Goal: Information Seeking & Learning: Learn about a topic

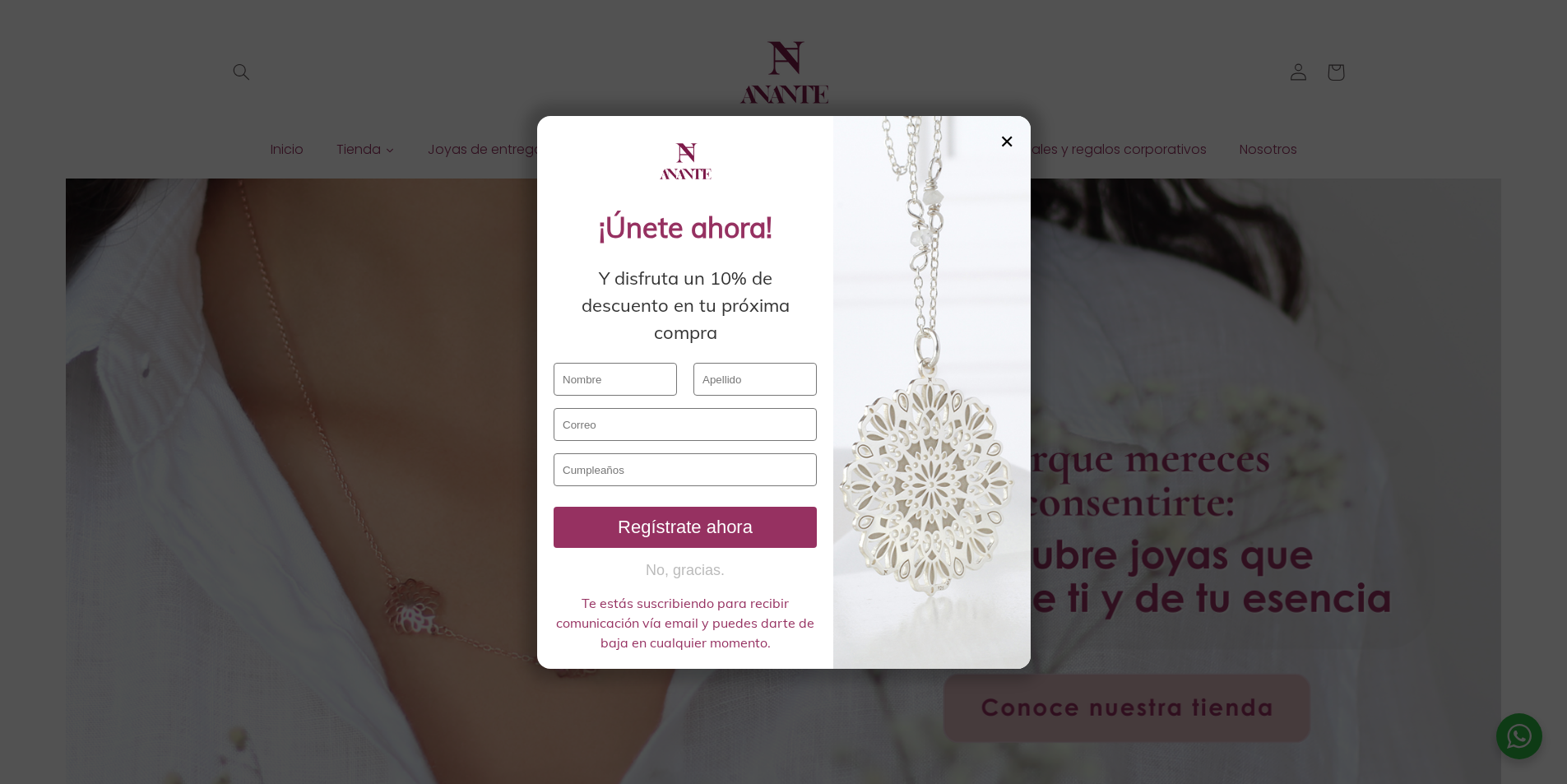
click at [1008, 138] on div "✕" at bounding box center [1006, 141] width 15 height 18
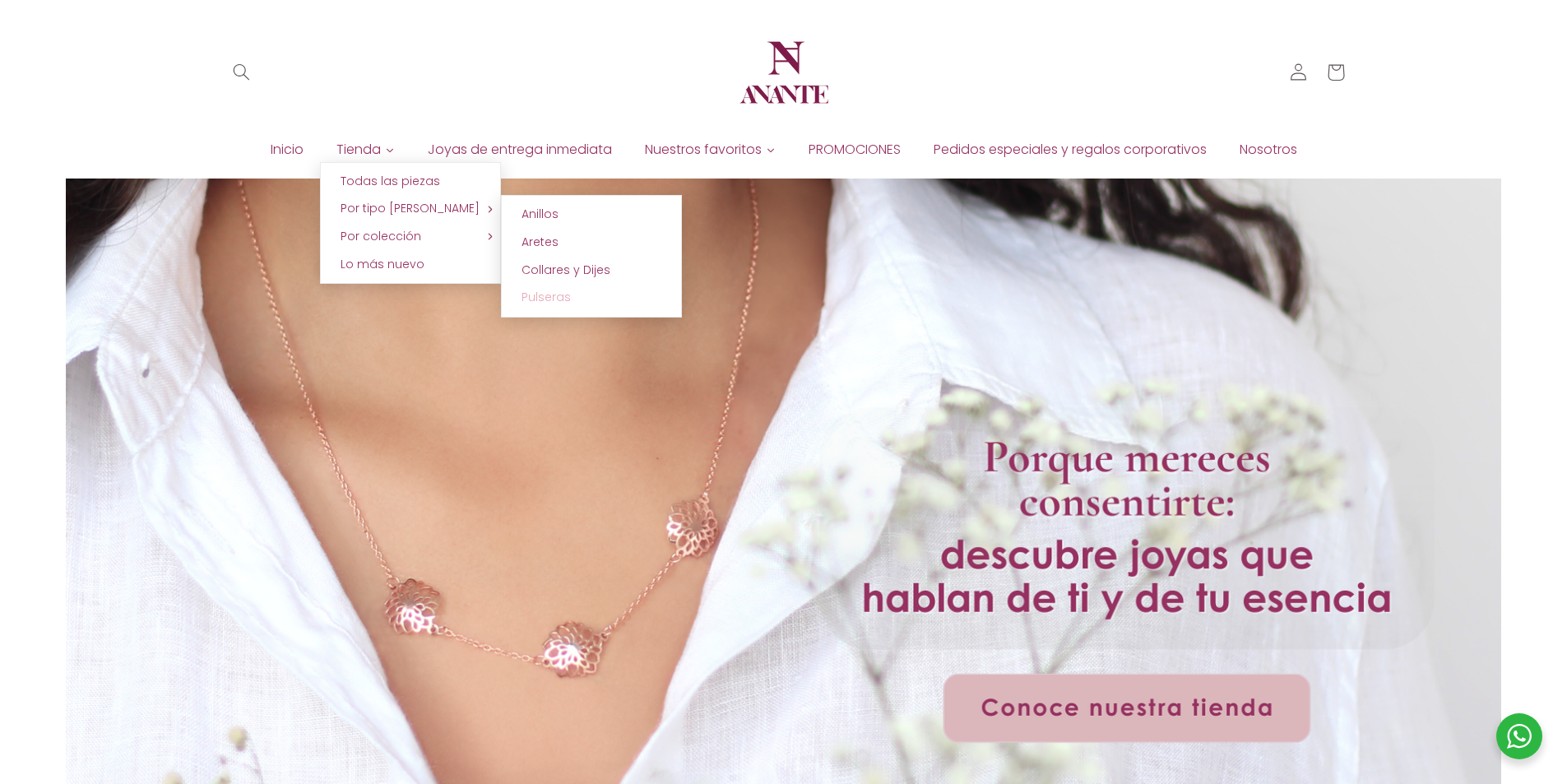
click at [557, 298] on span "Pulseras" at bounding box center [546, 296] width 49 height 16
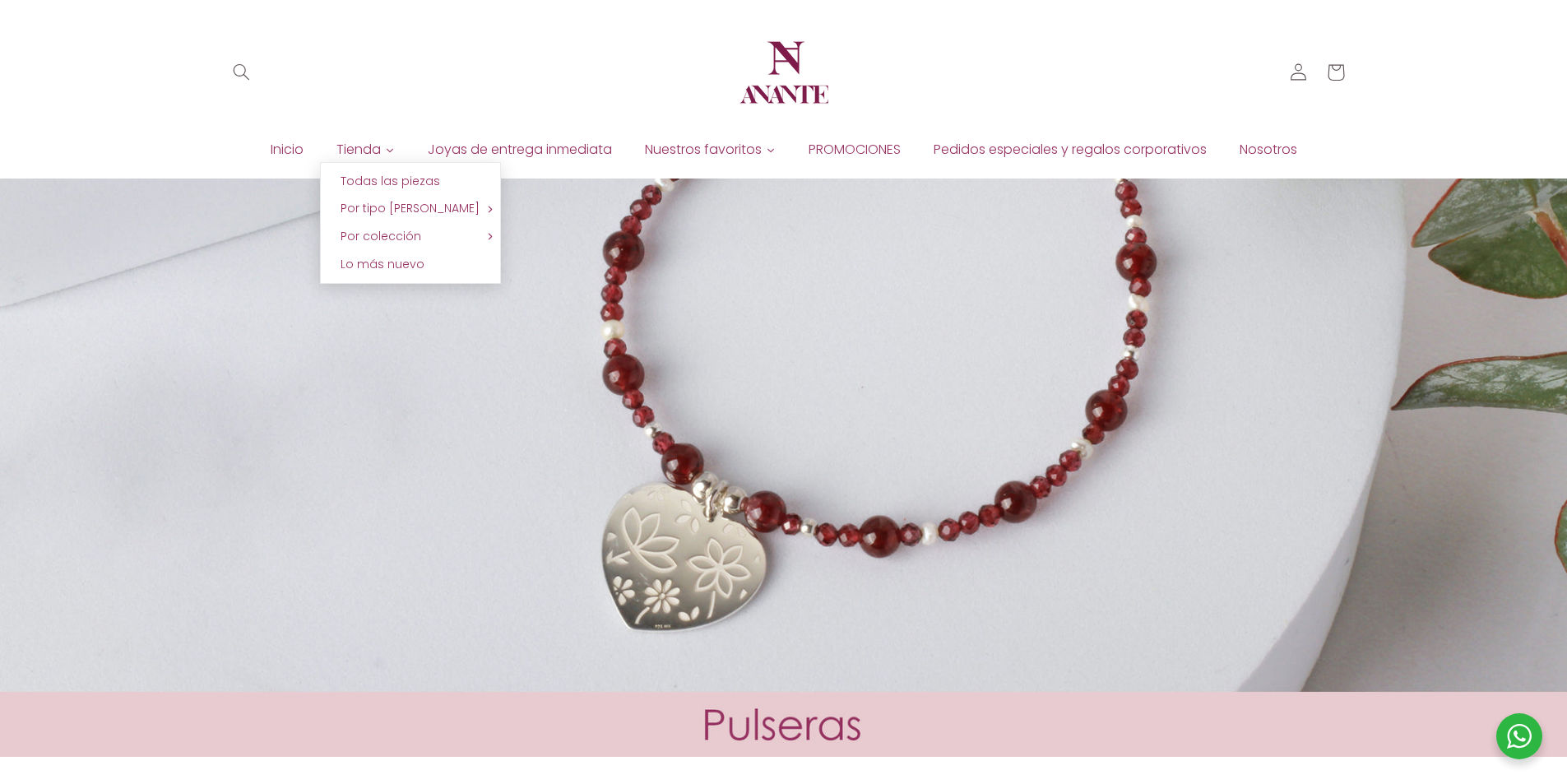
click at [387, 149] on icon at bounding box center [390, 150] width 7 height 4
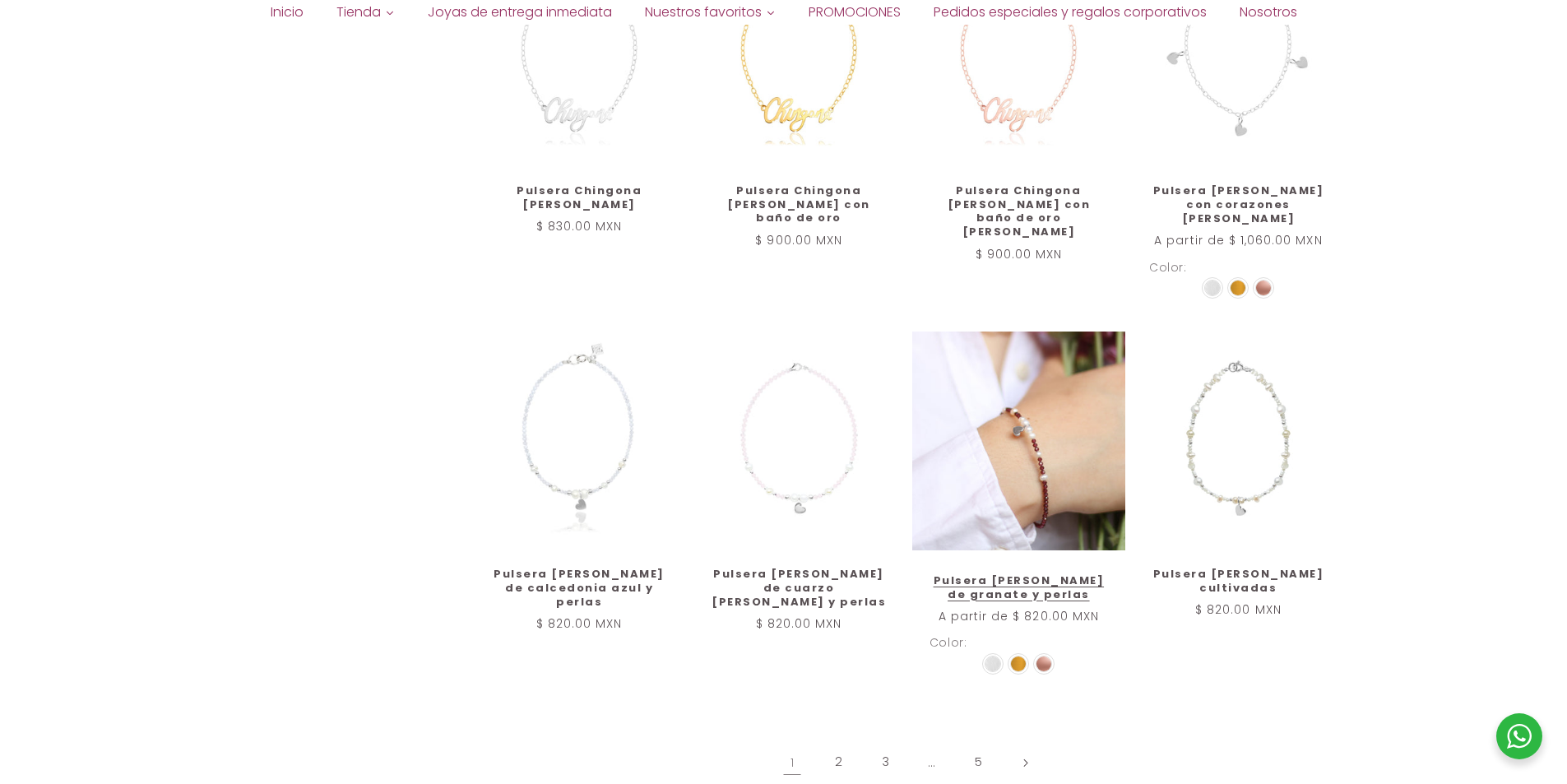
scroll to position [1891, 0]
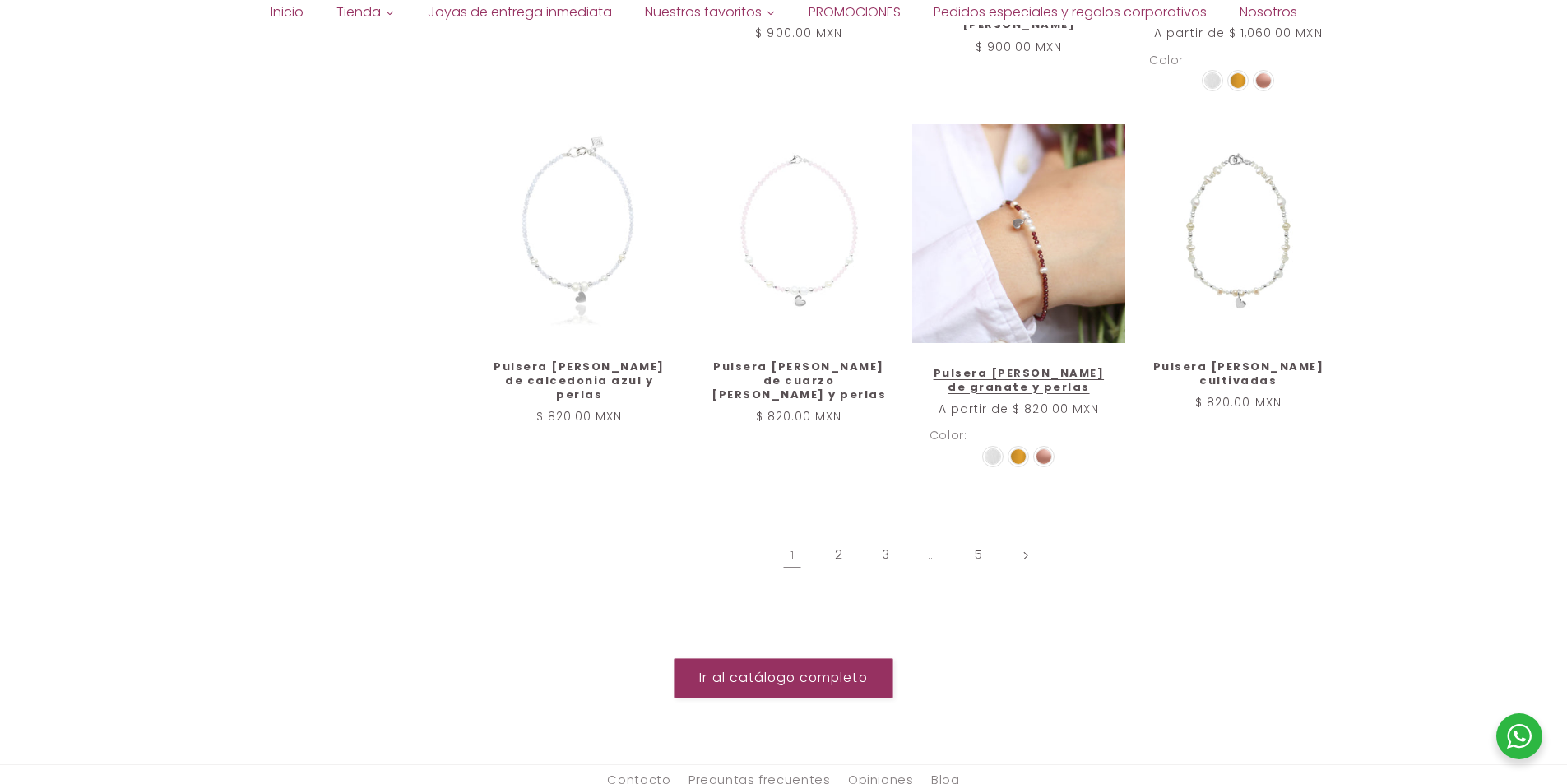
click at [1028, 367] on link "Pulsera corazón Amore de granate y perlas" at bounding box center [1018, 381] width 179 height 28
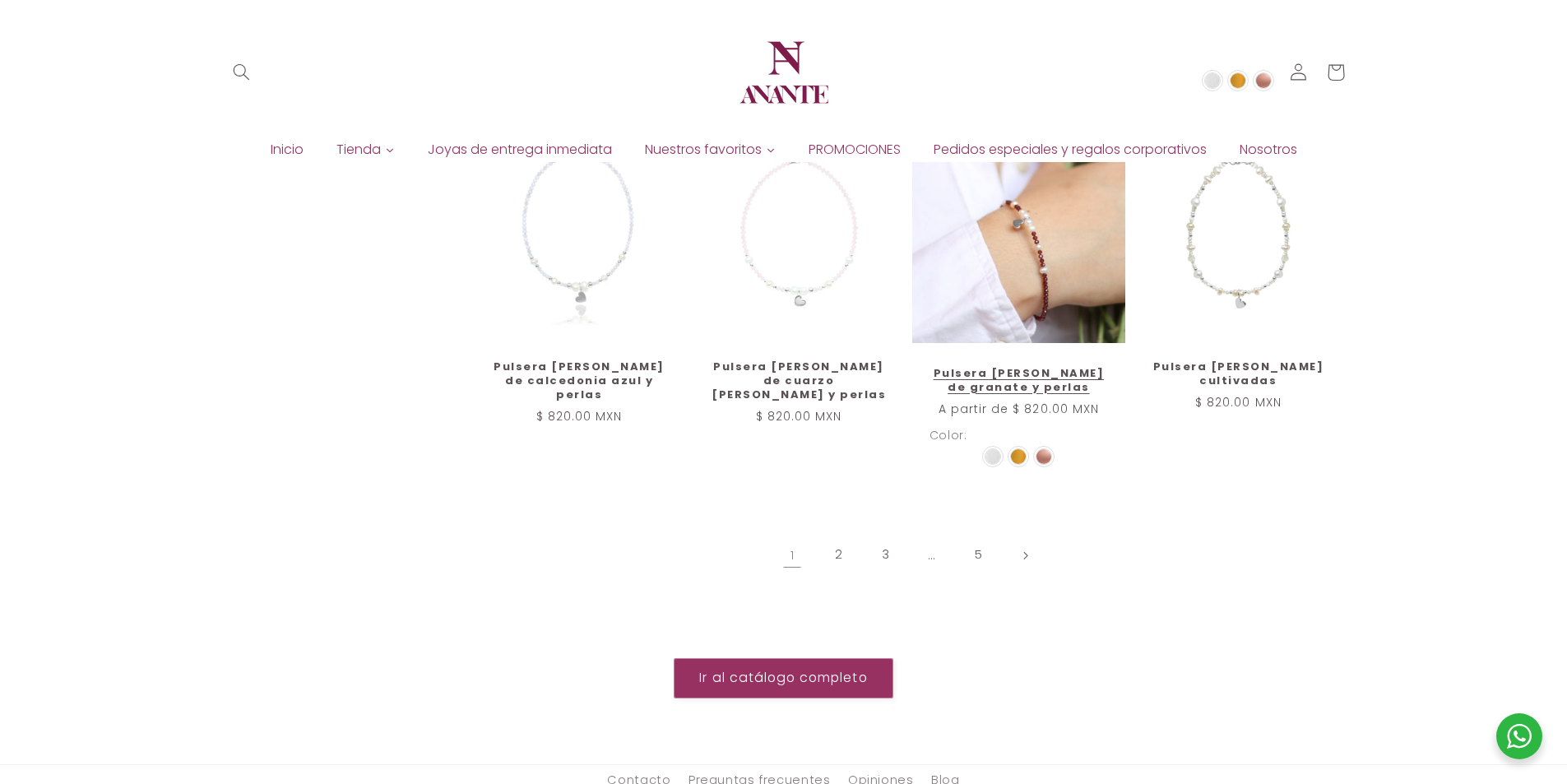
scroll to position [1887, 0]
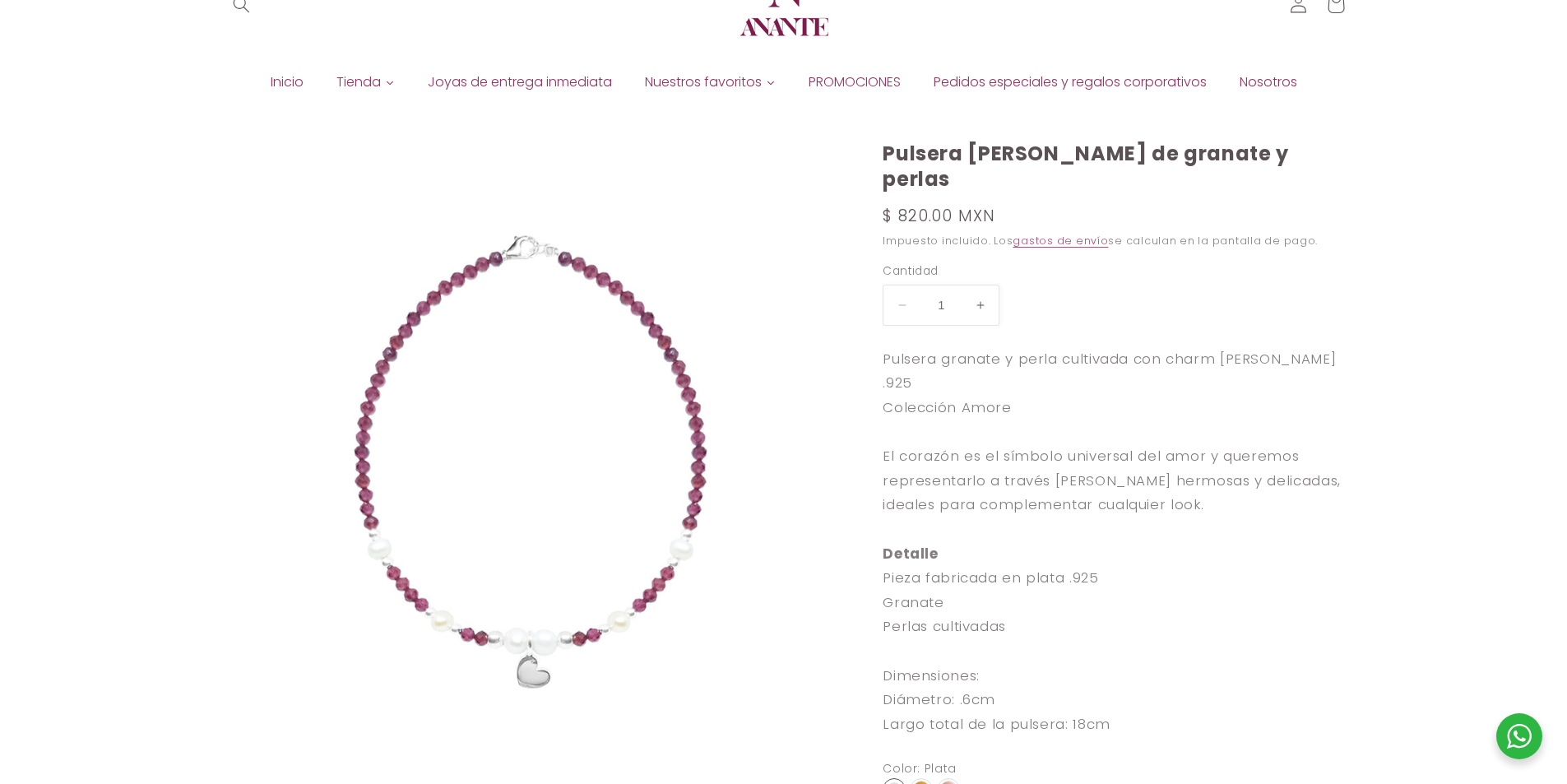
scroll to position [82, 0]
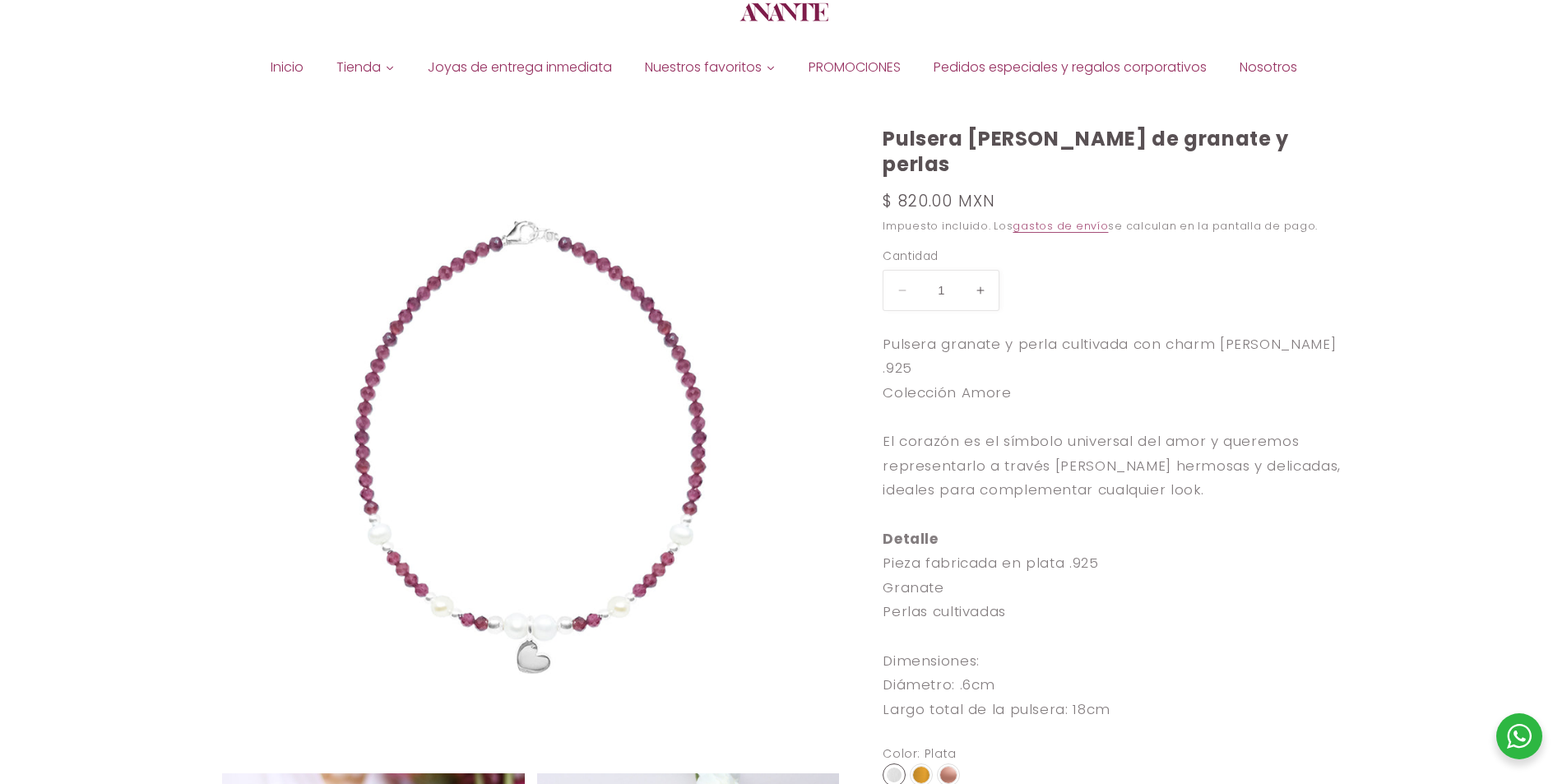
select select "{"isForProduct":true,"id":43715747053722,"title":"Plata","available":true,"pric…"
select select "{"isForProduct":false,"id":43719848558746,"title":"Plata","available":true,"pri…"
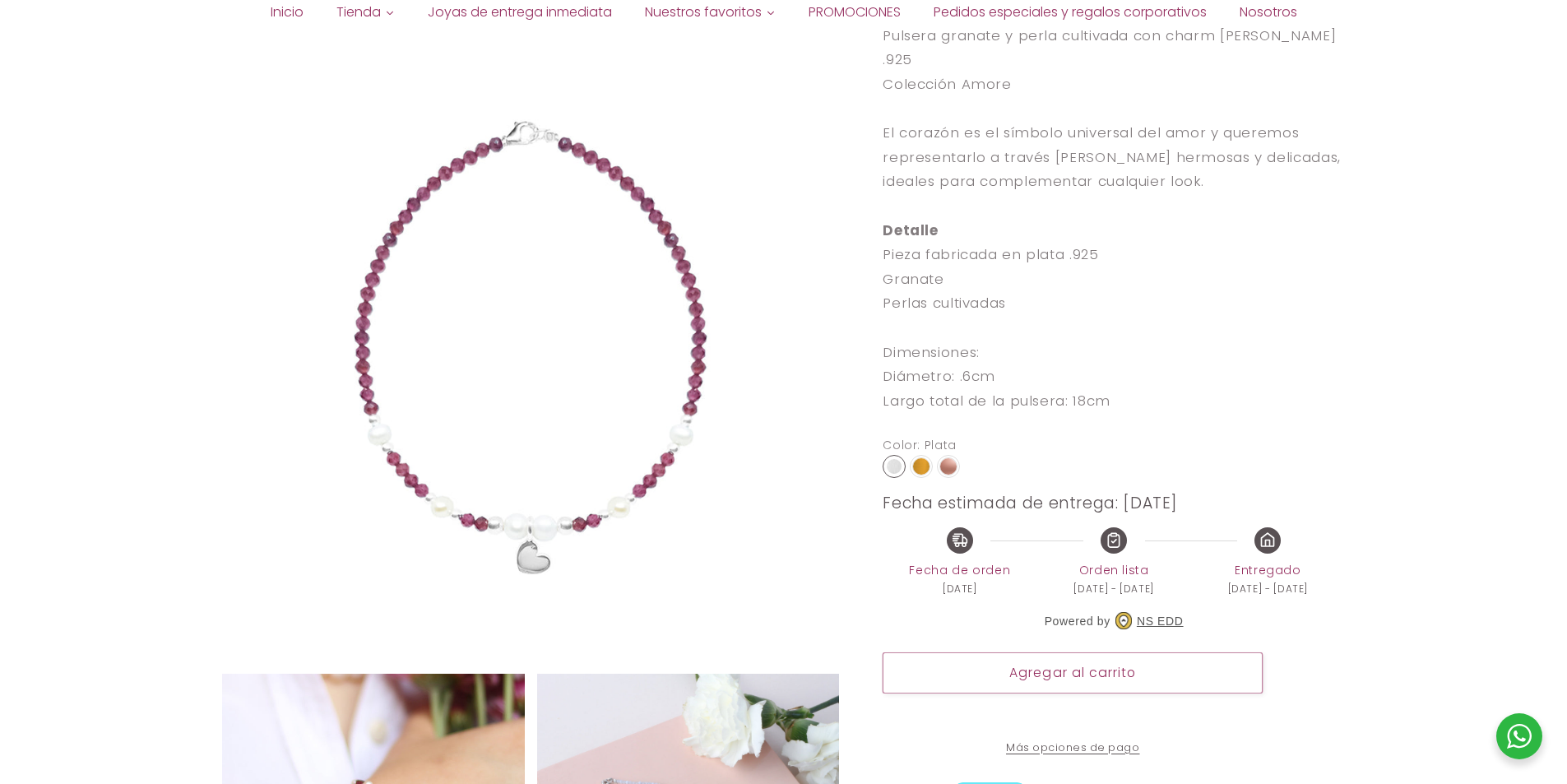
scroll to position [411, 0]
click at [921, 454] on img at bounding box center [921, 462] width 16 height 16
click at [0, 0] on input "radio" at bounding box center [0, 0] width 0 height 0
click at [948, 454] on img at bounding box center [948, 462] width 16 height 16
click at [0, 0] on input "radio" at bounding box center [0, 0] width 0 height 0
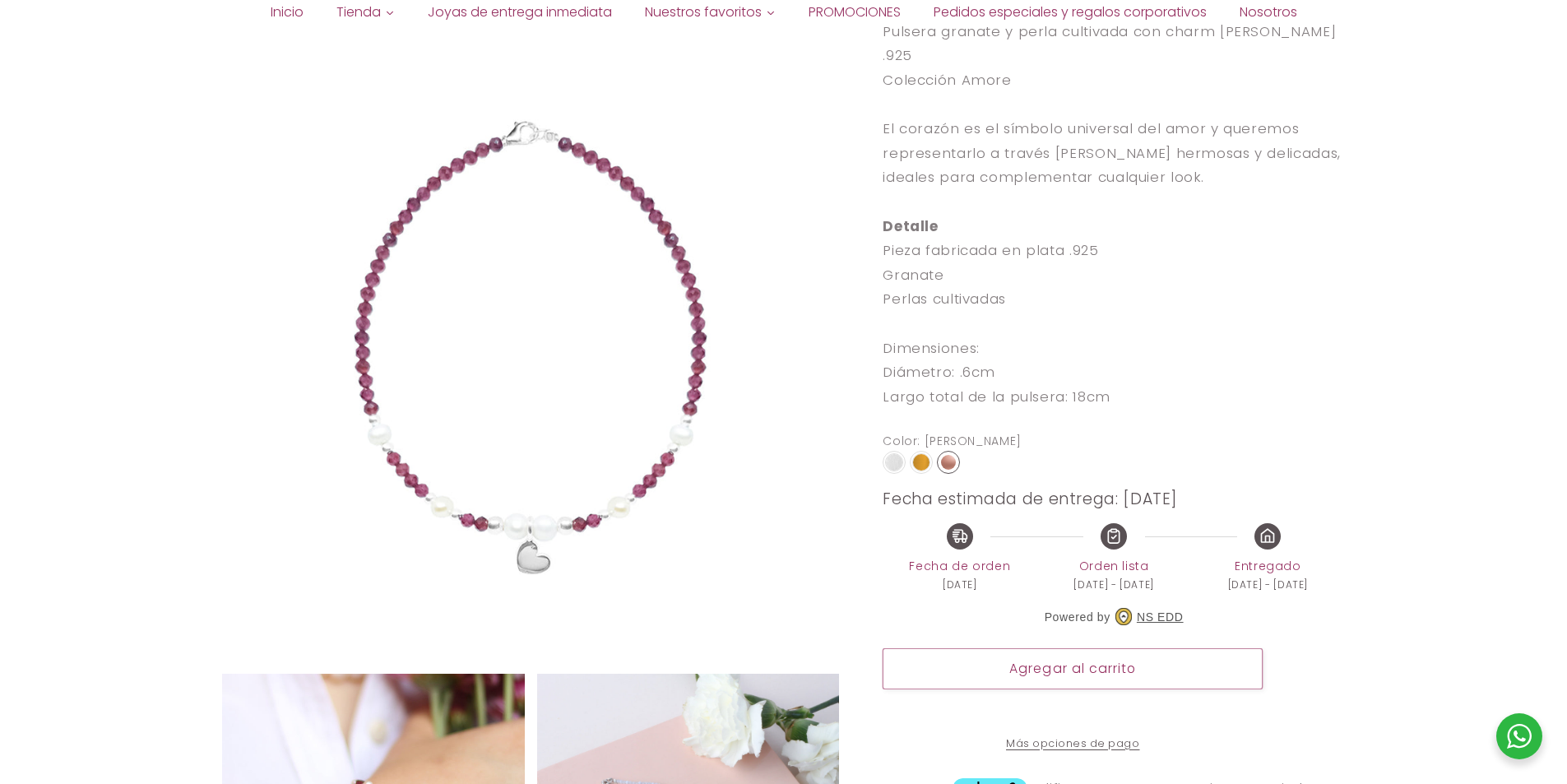
click at [902, 454] on img at bounding box center [894, 462] width 16 height 16
click at [0, 0] on input "radio" at bounding box center [0, 0] width 0 height 0
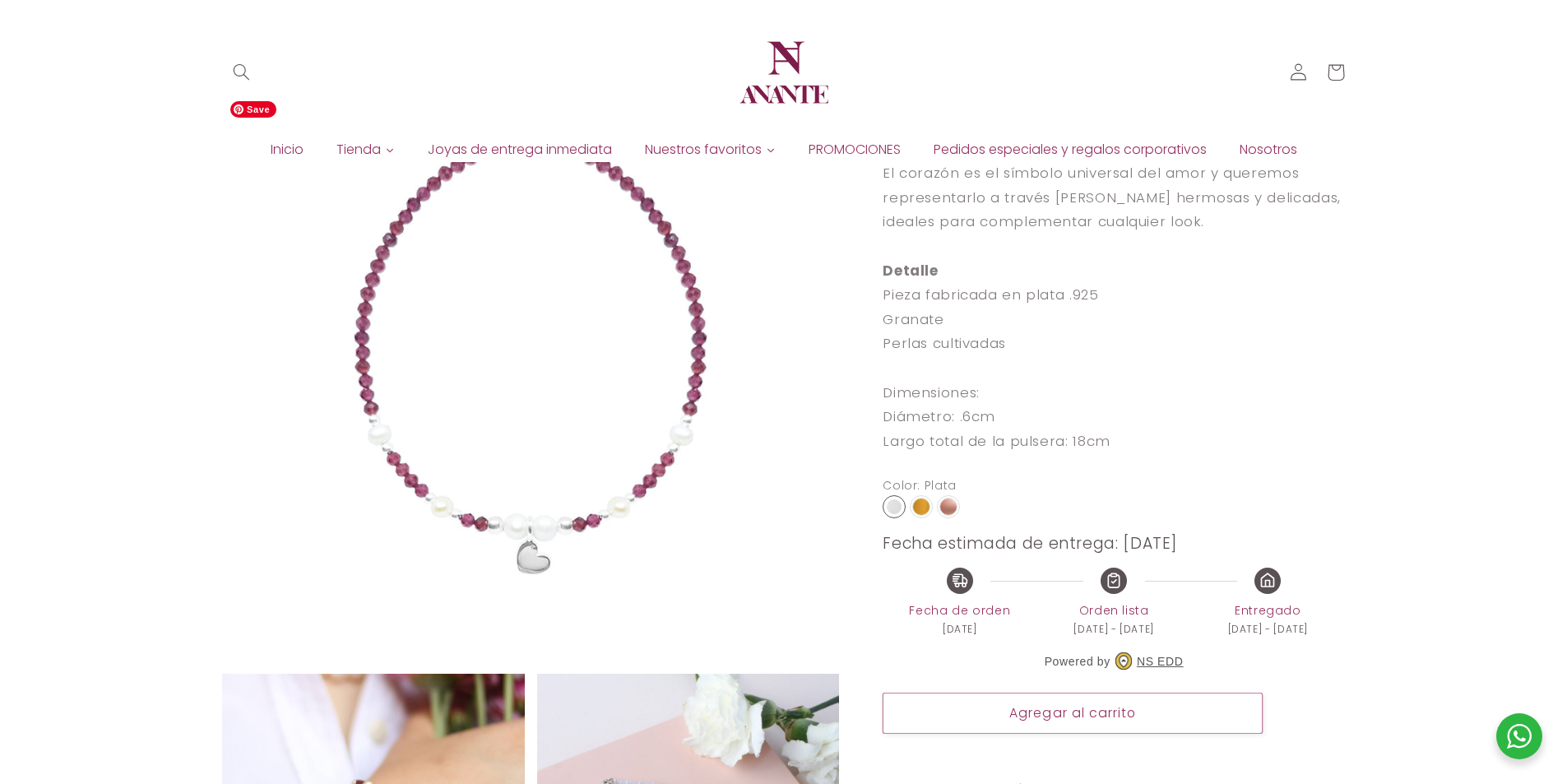
scroll to position [164, 0]
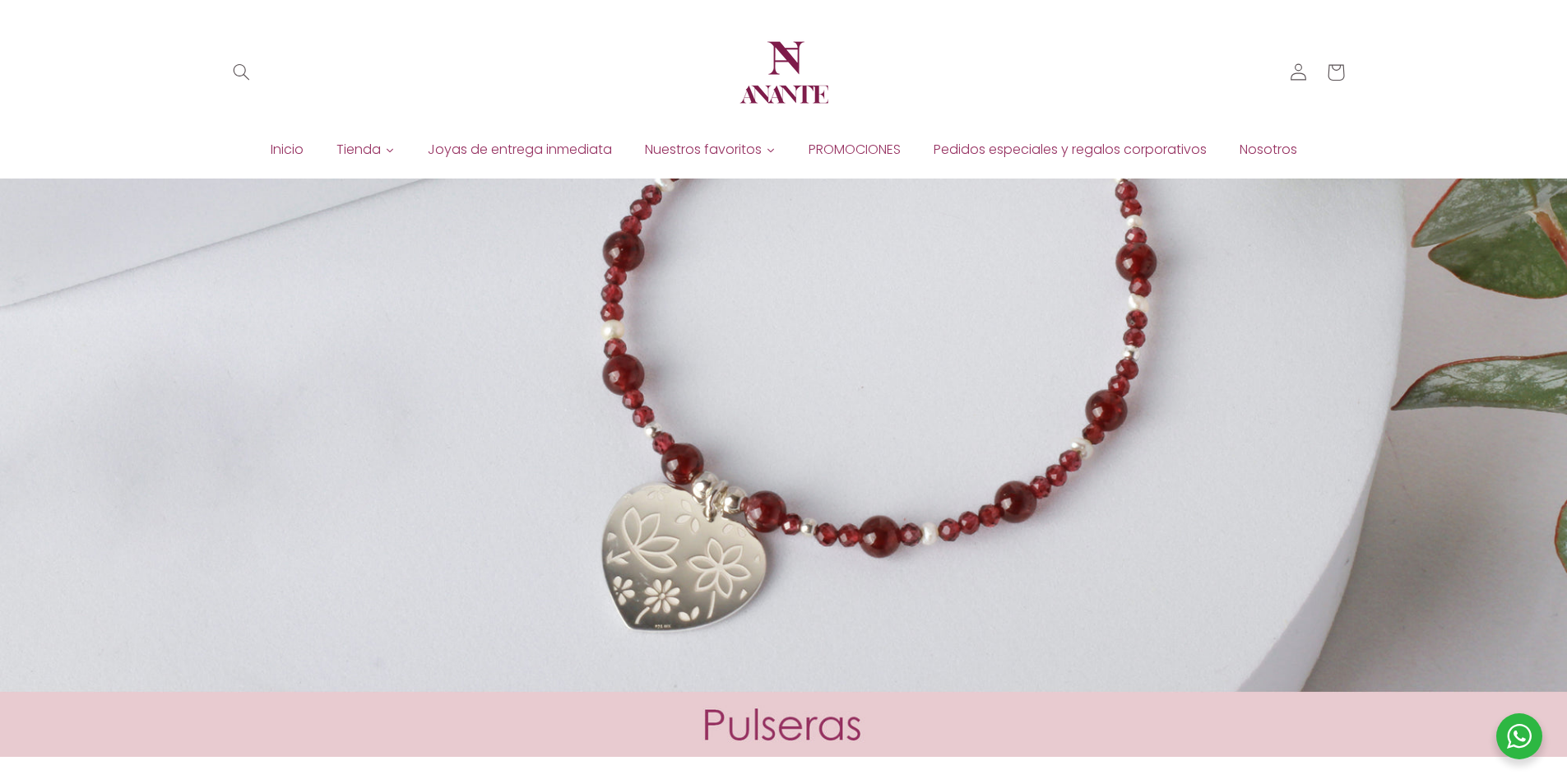
scroll to position [1887, 0]
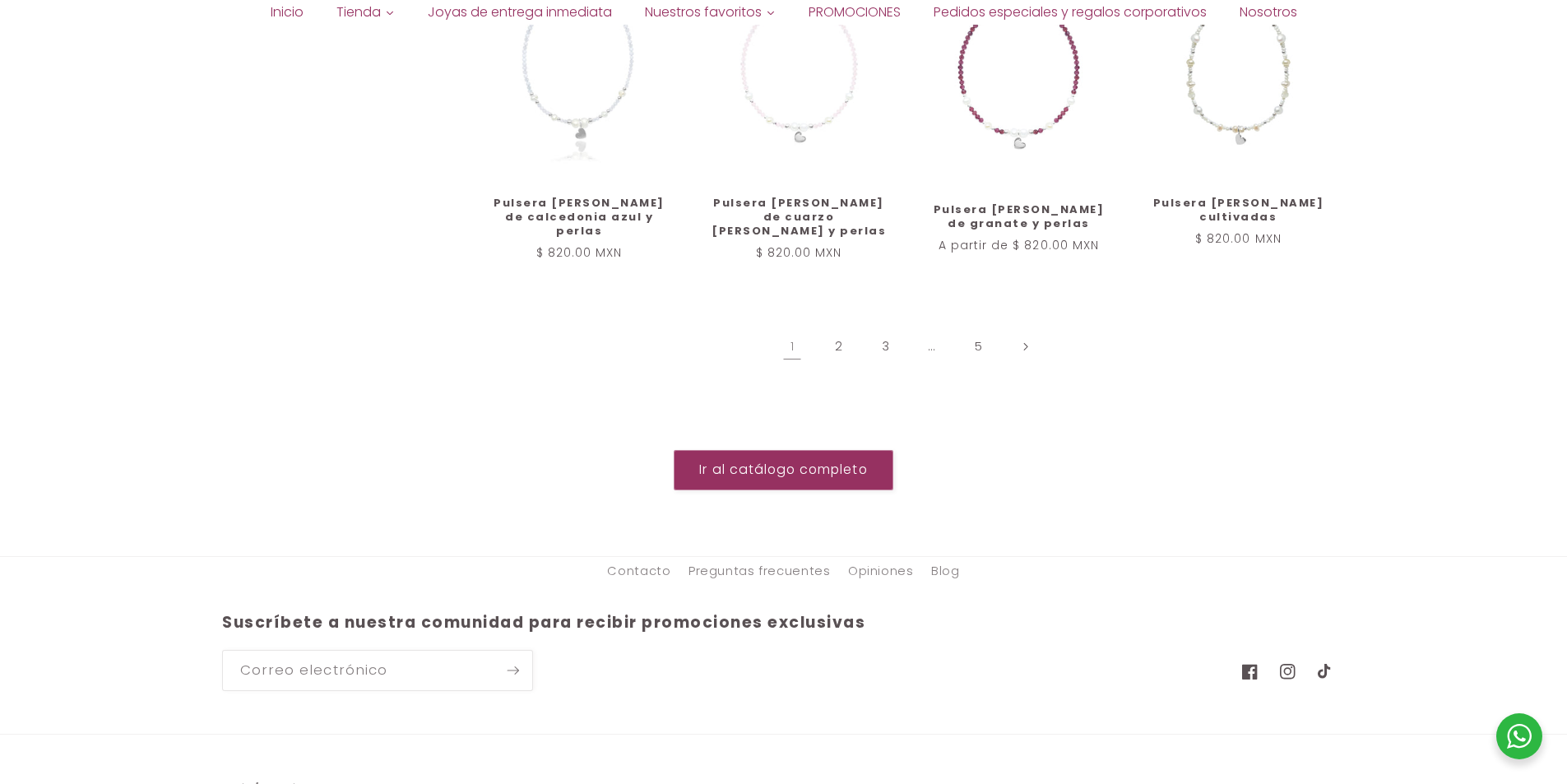
click at [839, 328] on link "2" at bounding box center [840, 347] width 38 height 38
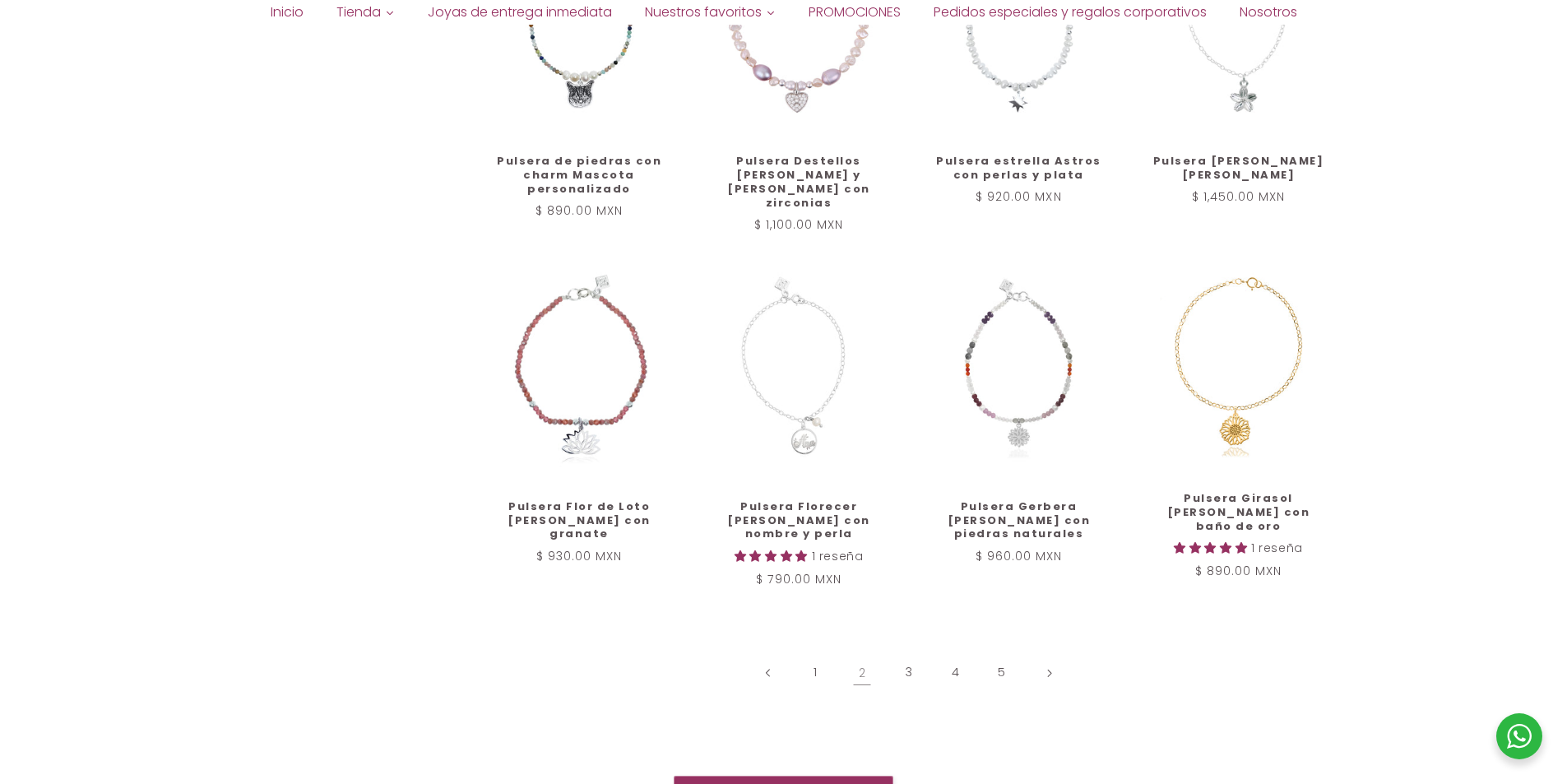
scroll to position [1669, 0]
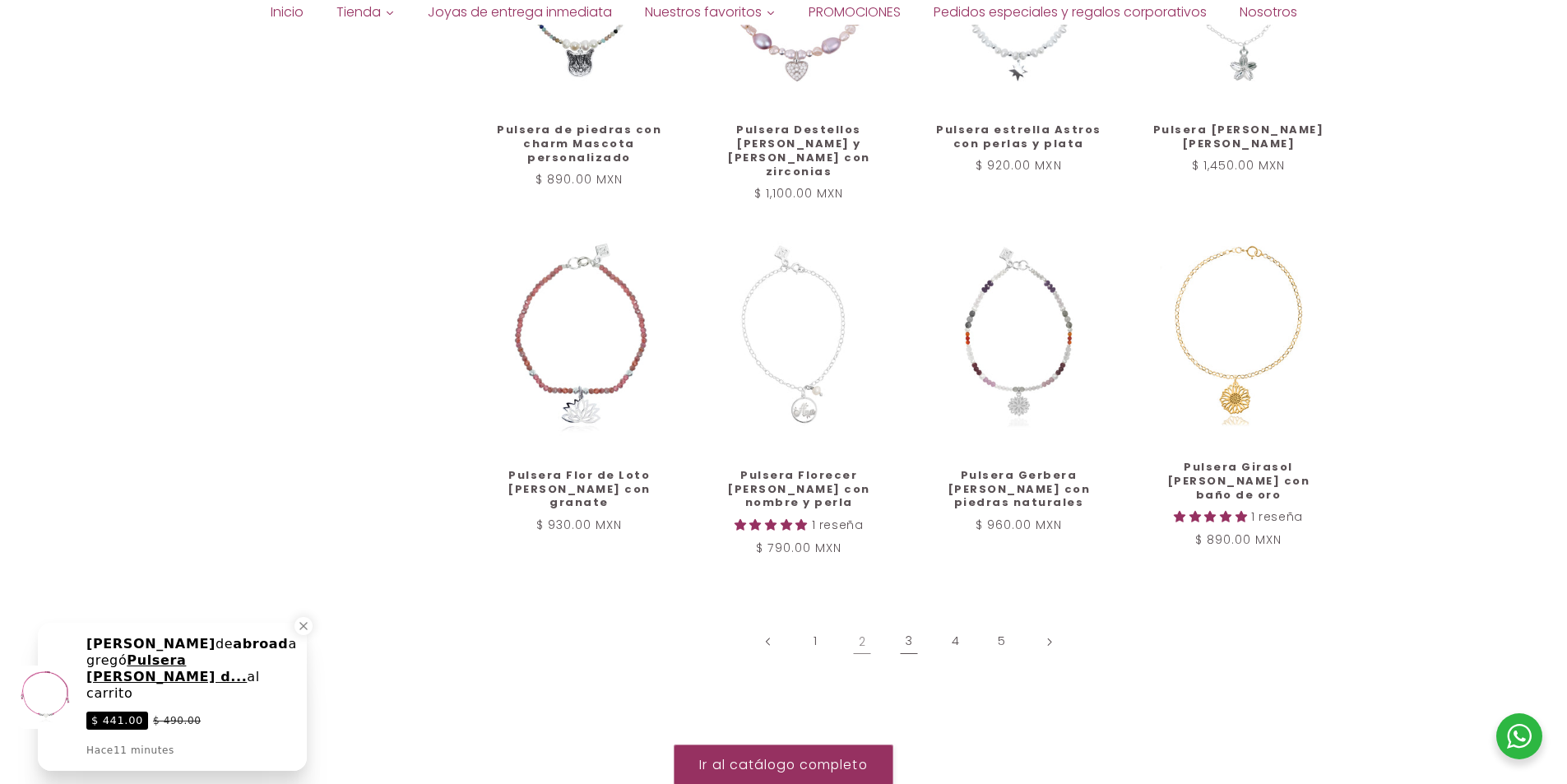
click at [904, 623] on link "3" at bounding box center [909, 642] width 38 height 38
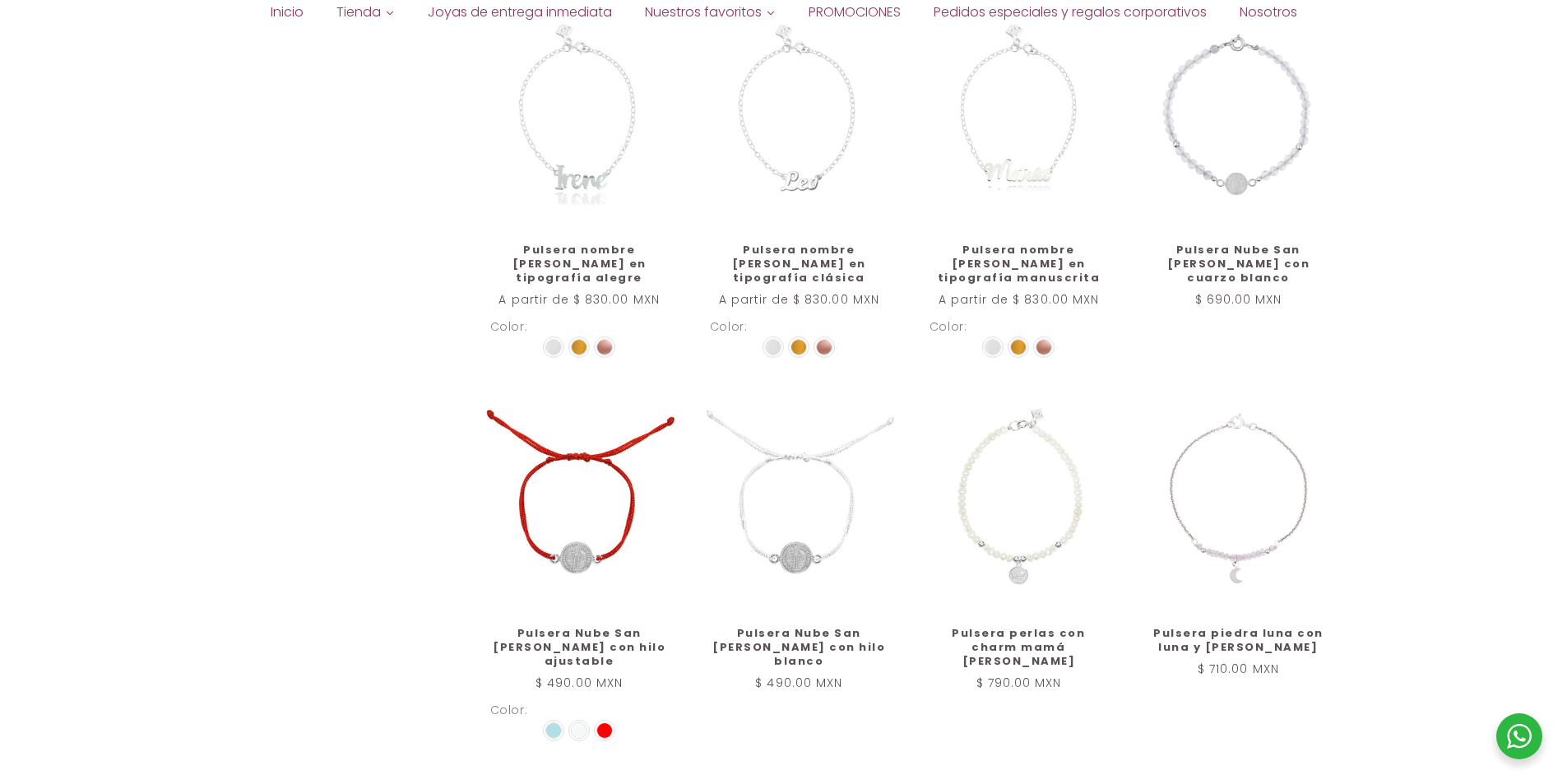
scroll to position [1752, 0]
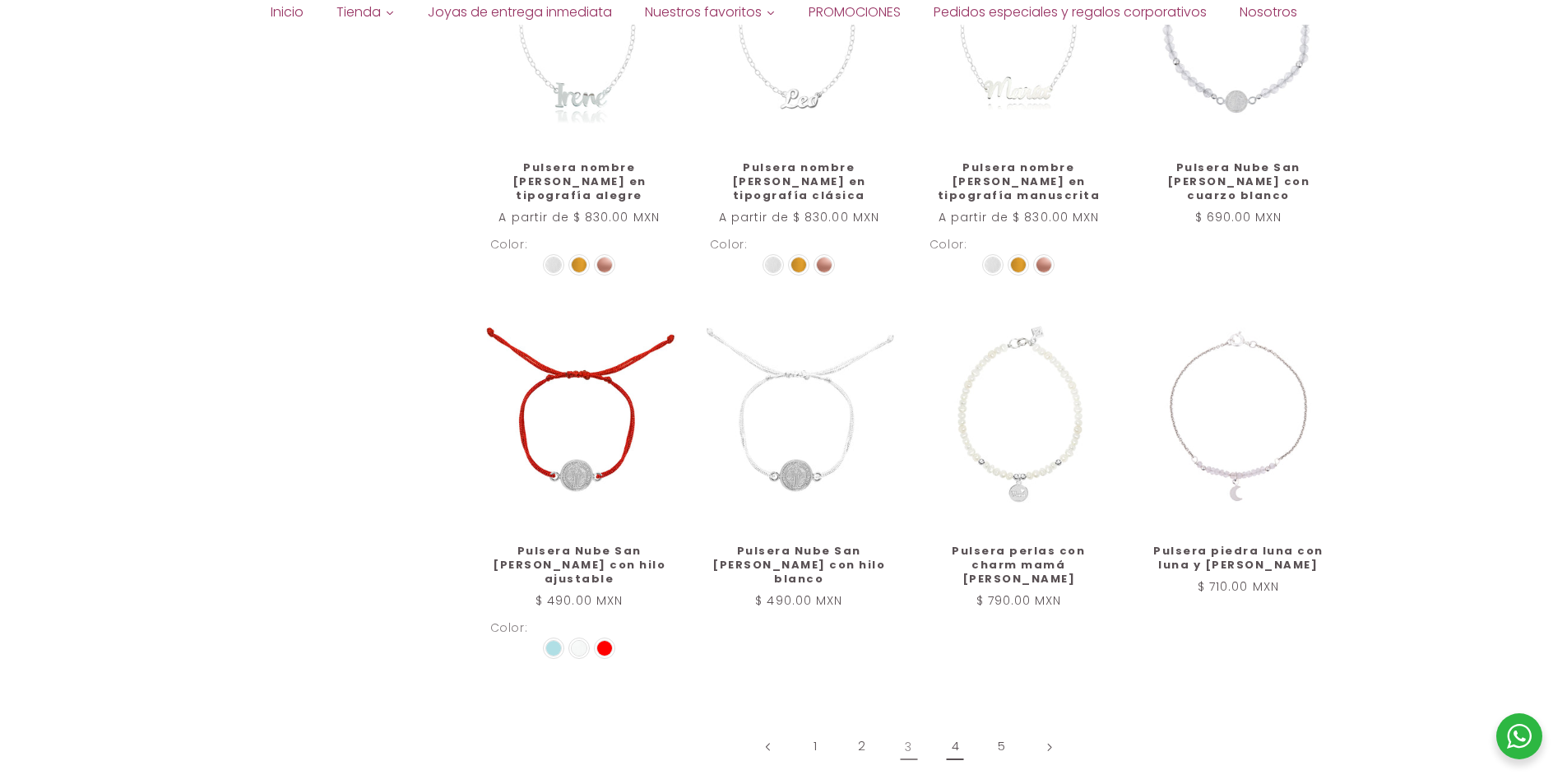
click at [944, 728] on link "4" at bounding box center [955, 747] width 38 height 38
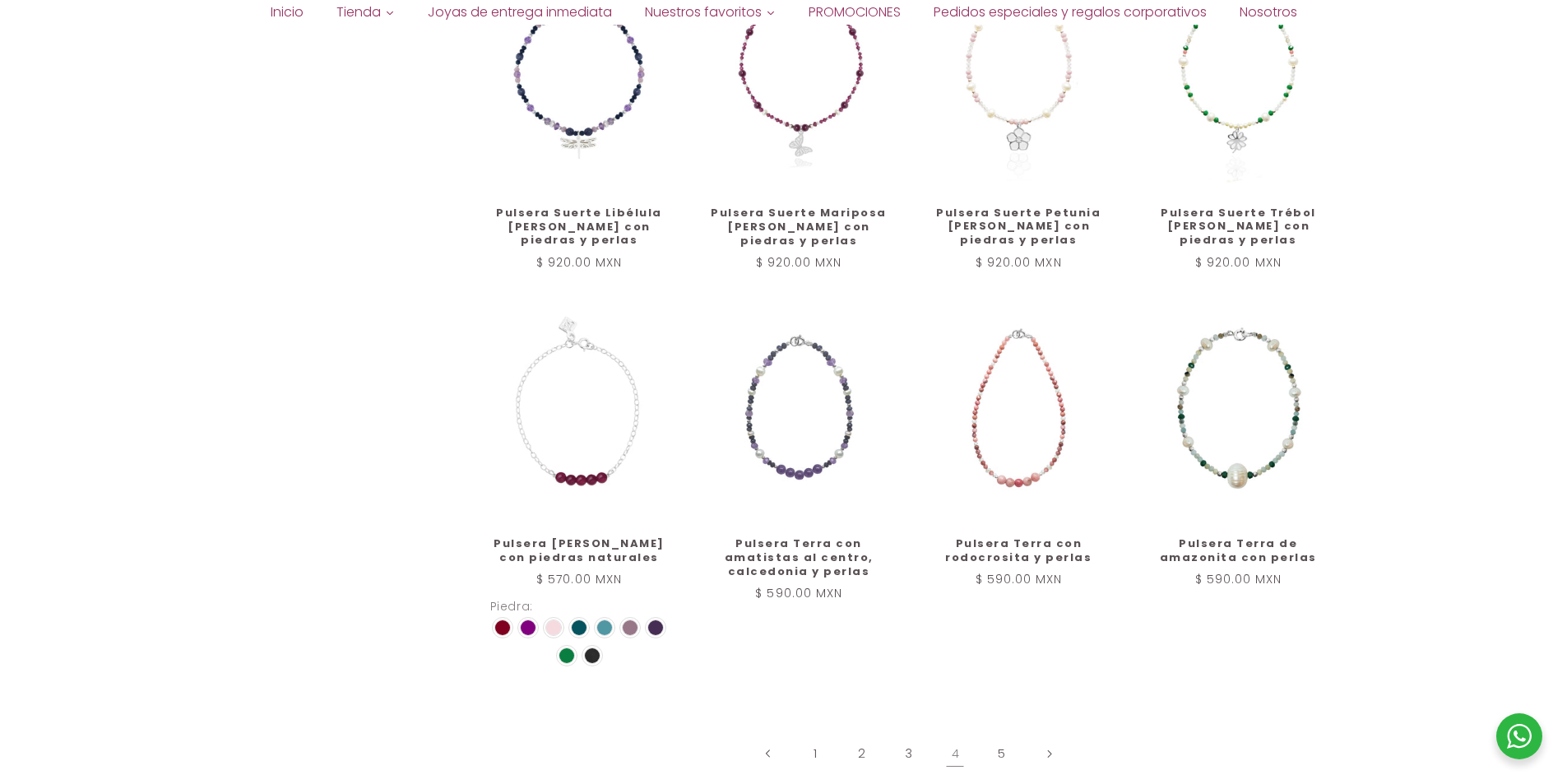
scroll to position [1723, 0]
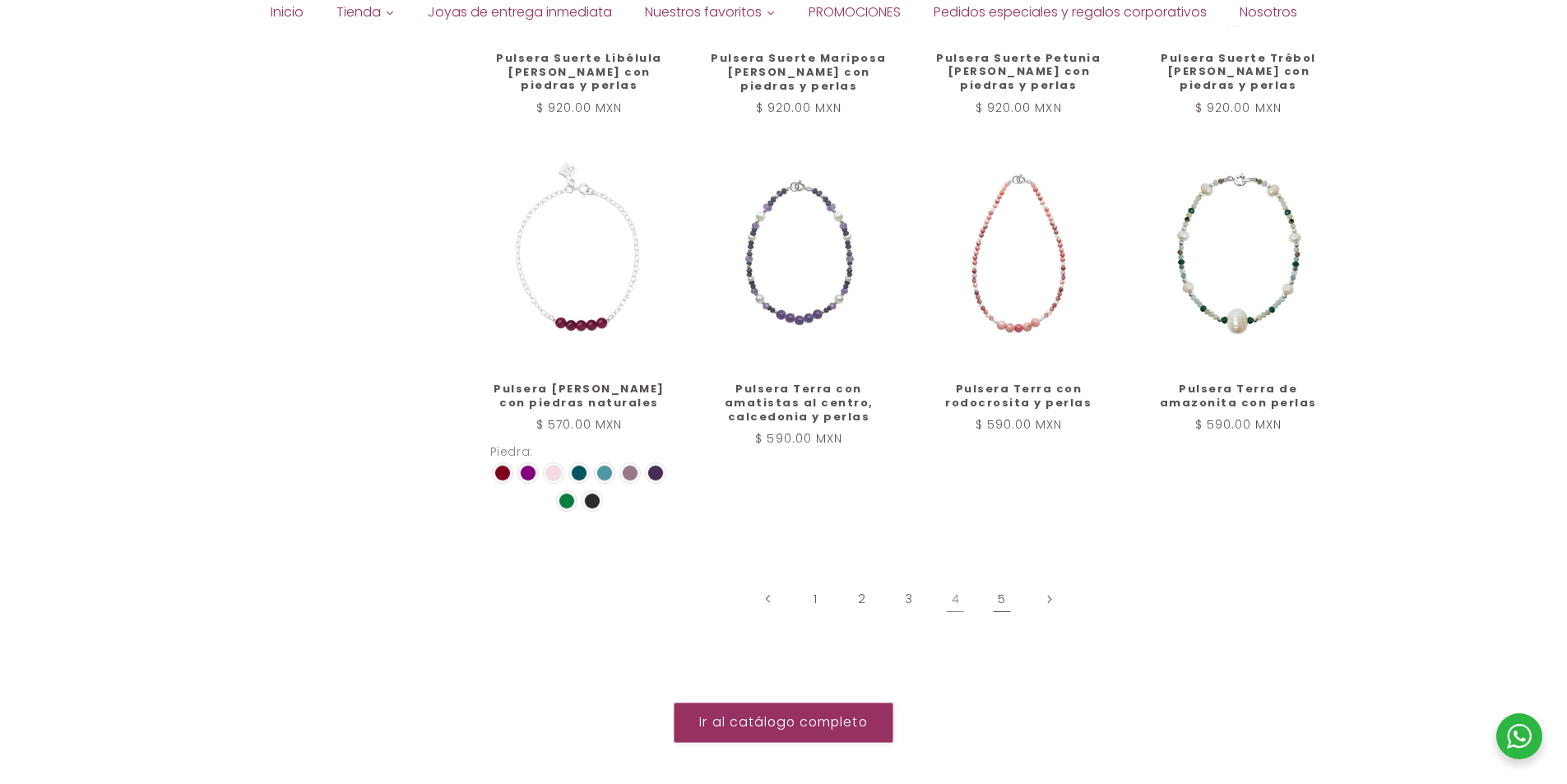
click at [999, 586] on link "5" at bounding box center [1002, 598] width 38 height 38
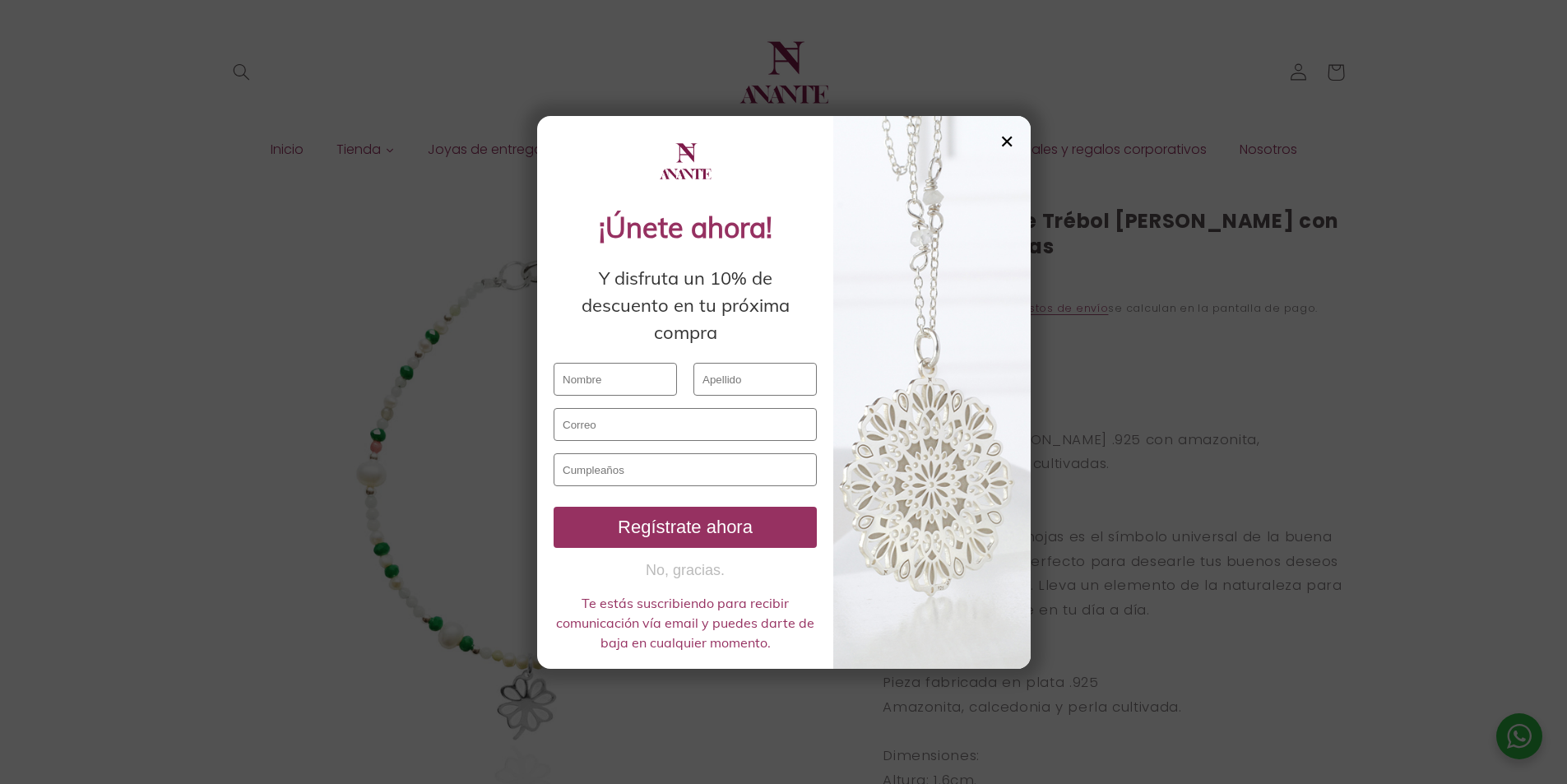
click at [1000, 149] on div "✕" at bounding box center [1006, 141] width 15 height 18
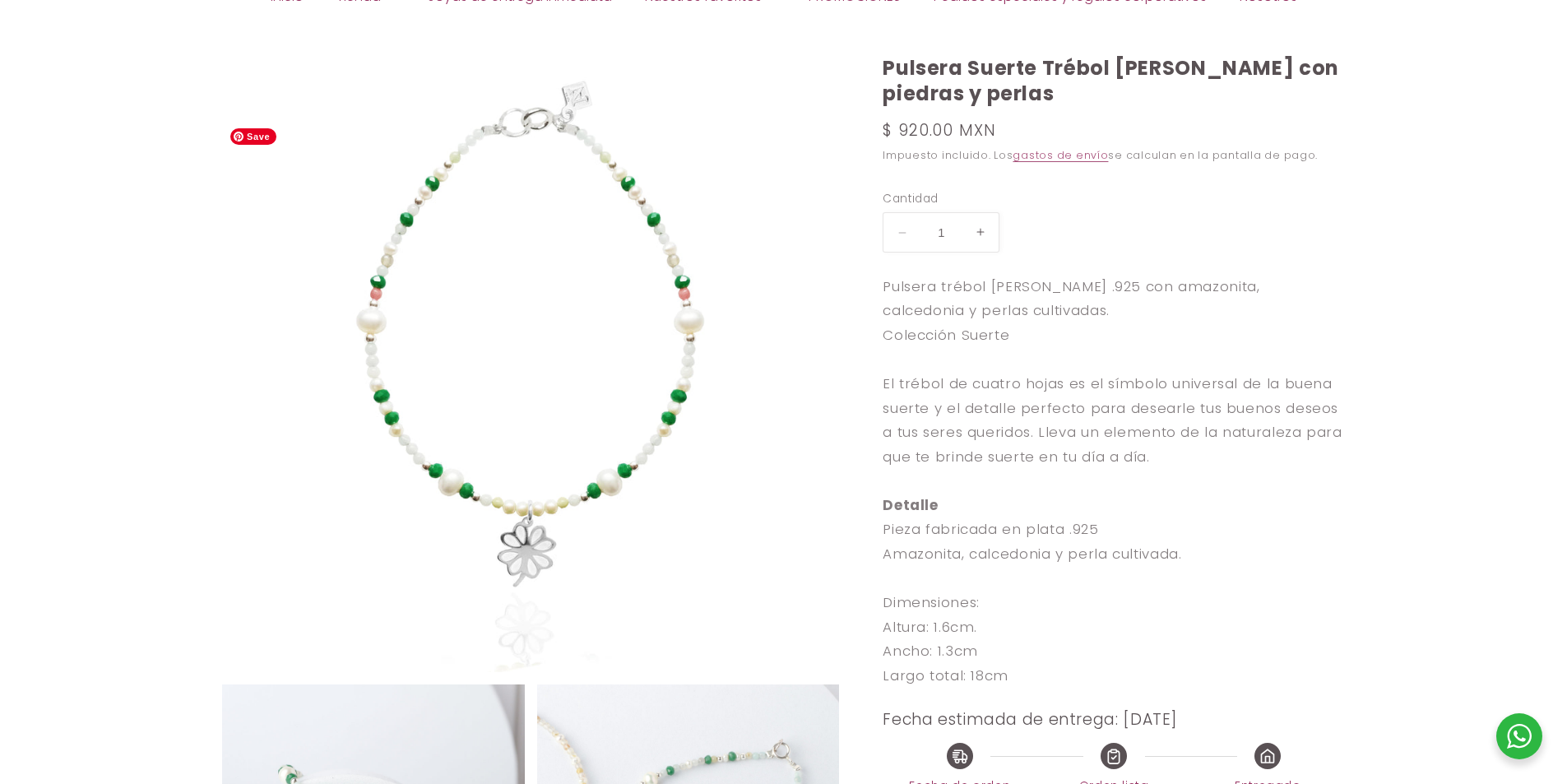
scroll to position [164, 0]
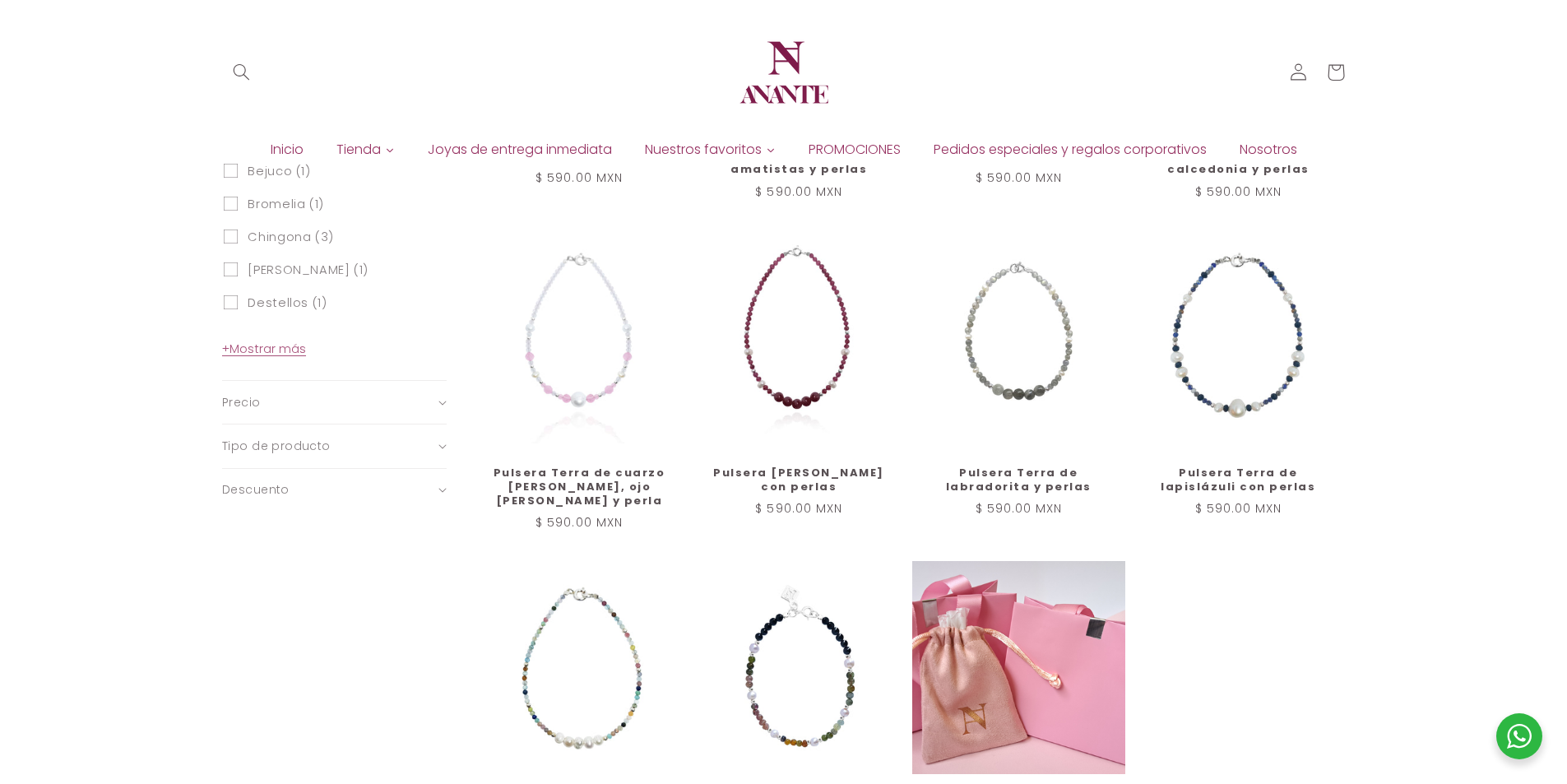
scroll to position [925, 0]
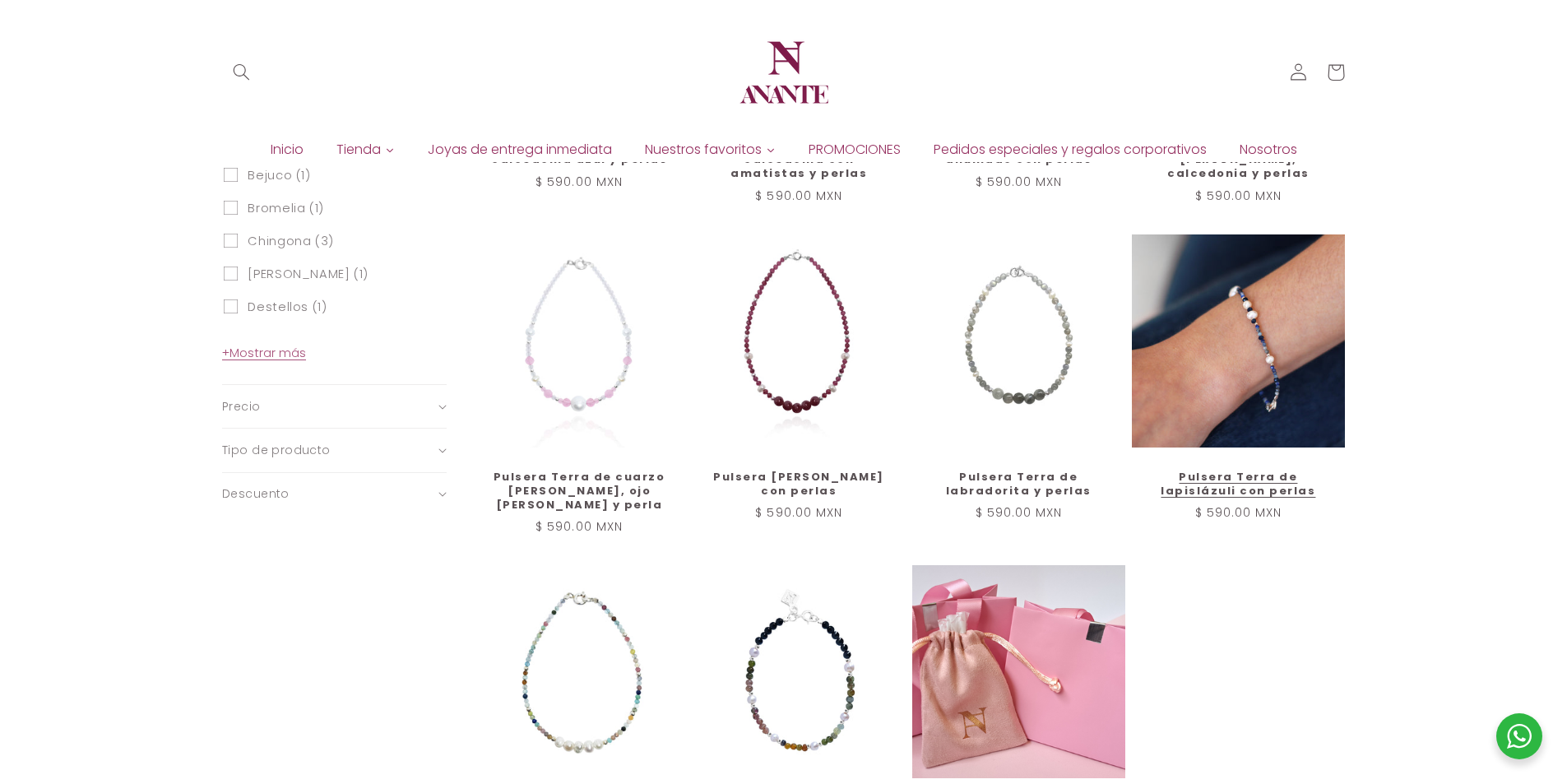
click at [1234, 471] on link "Pulsera Terra de lapislázuli con perlas" at bounding box center [1238, 484] width 179 height 28
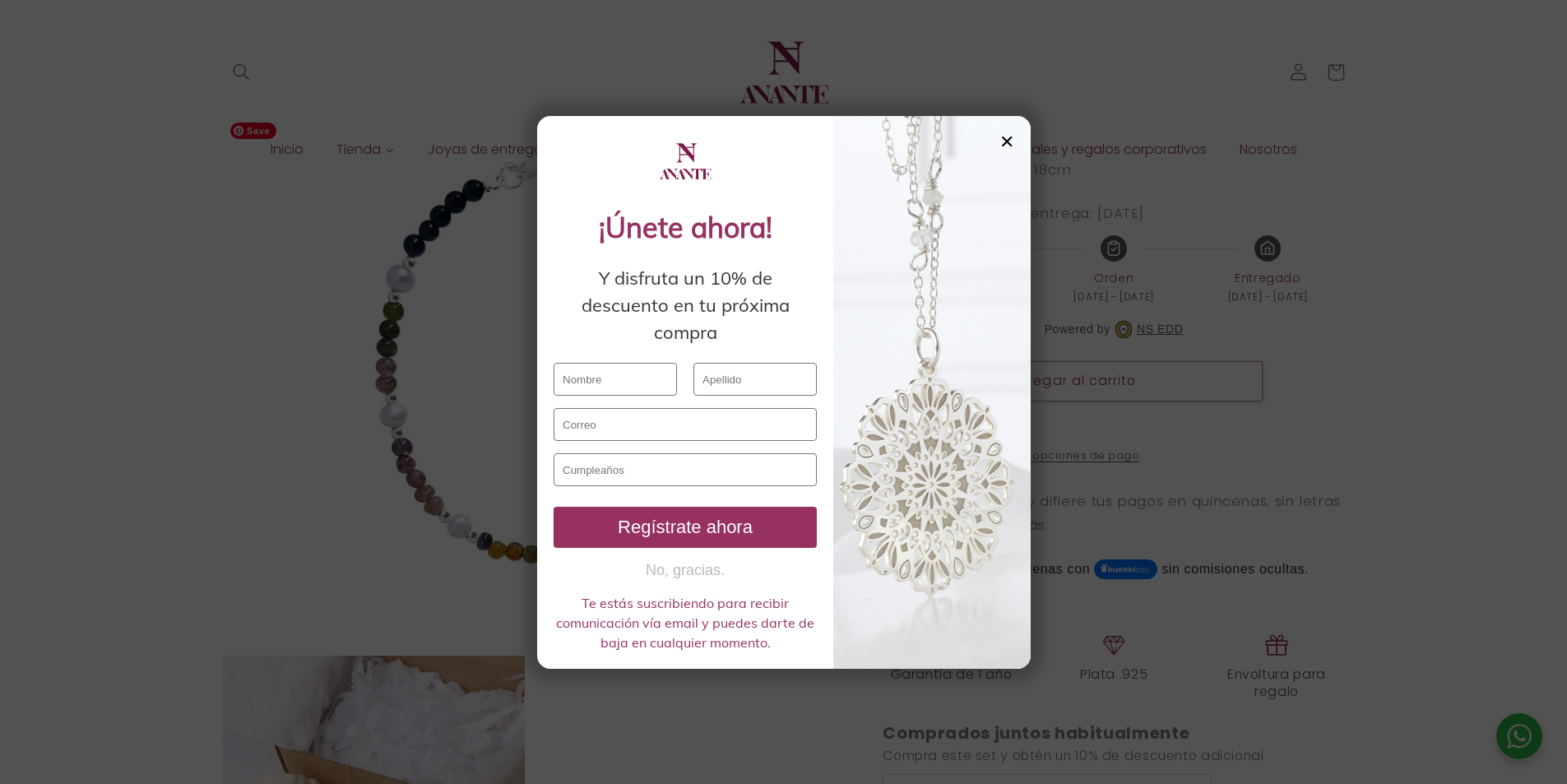
scroll to position [576, 0]
click at [1009, 127] on div at bounding box center [932, 392] width 198 height 553
click at [1008, 137] on div "✕" at bounding box center [1006, 141] width 15 height 18
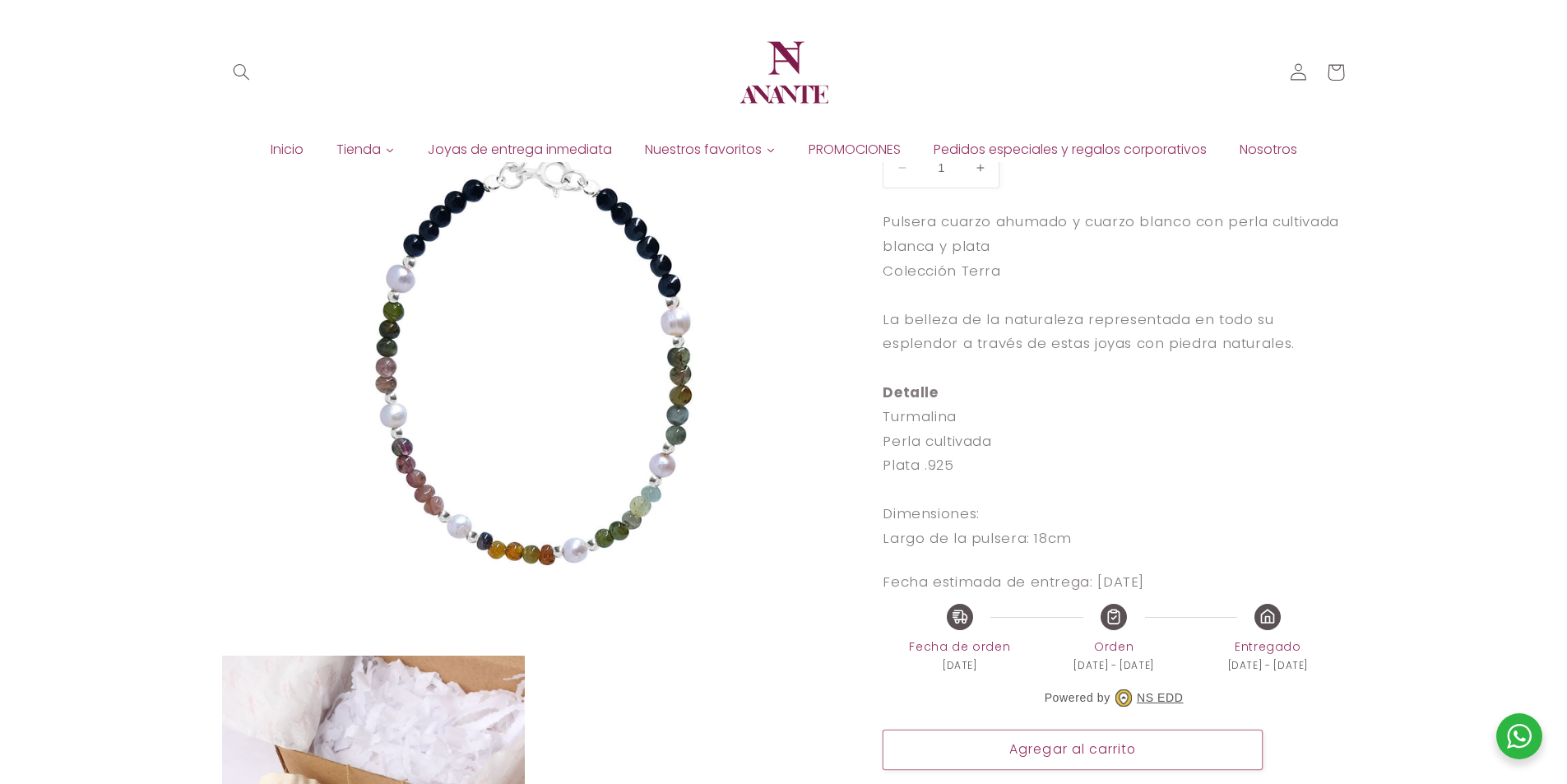
scroll to position [164, 0]
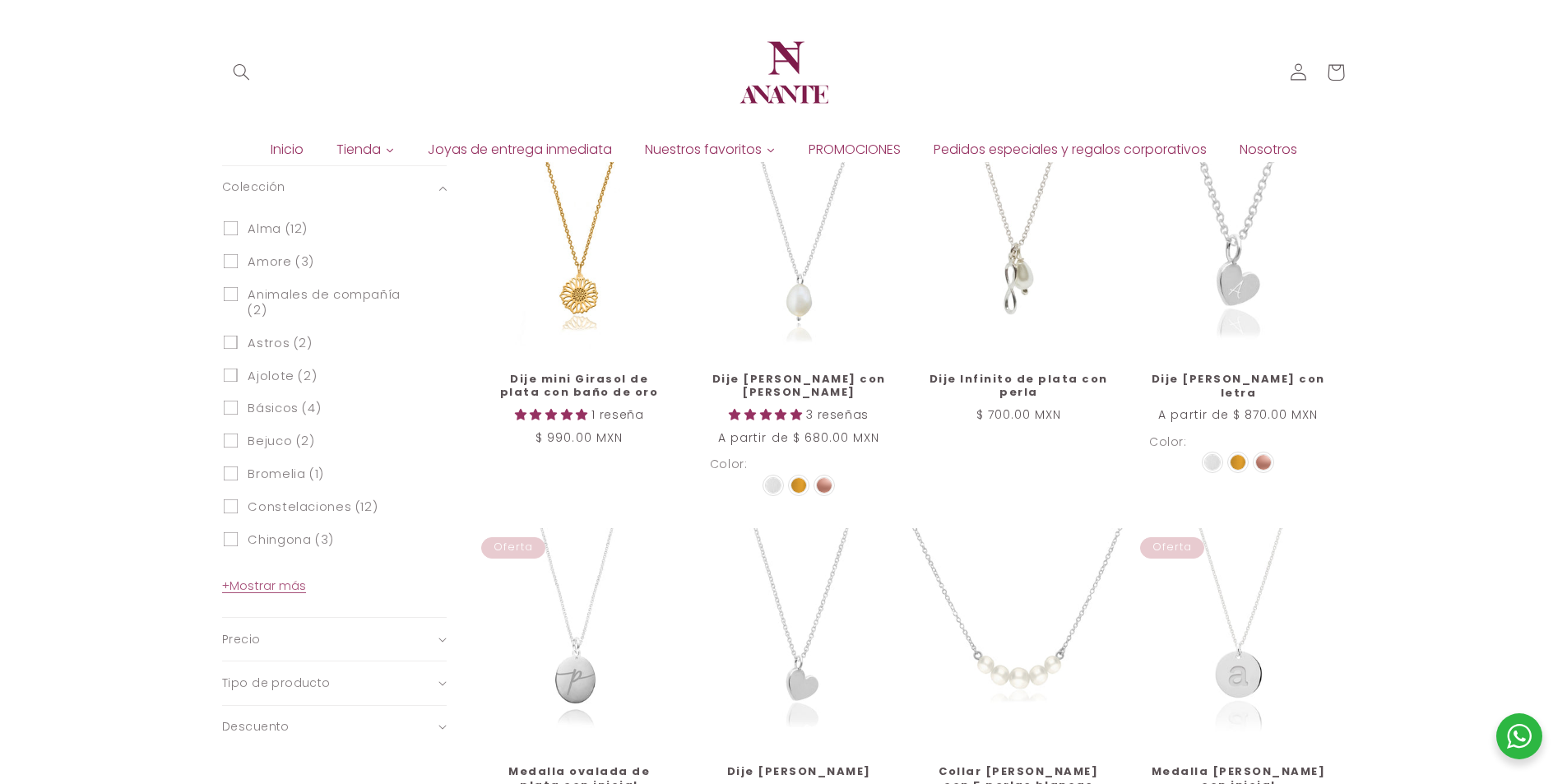
scroll to position [658, 0]
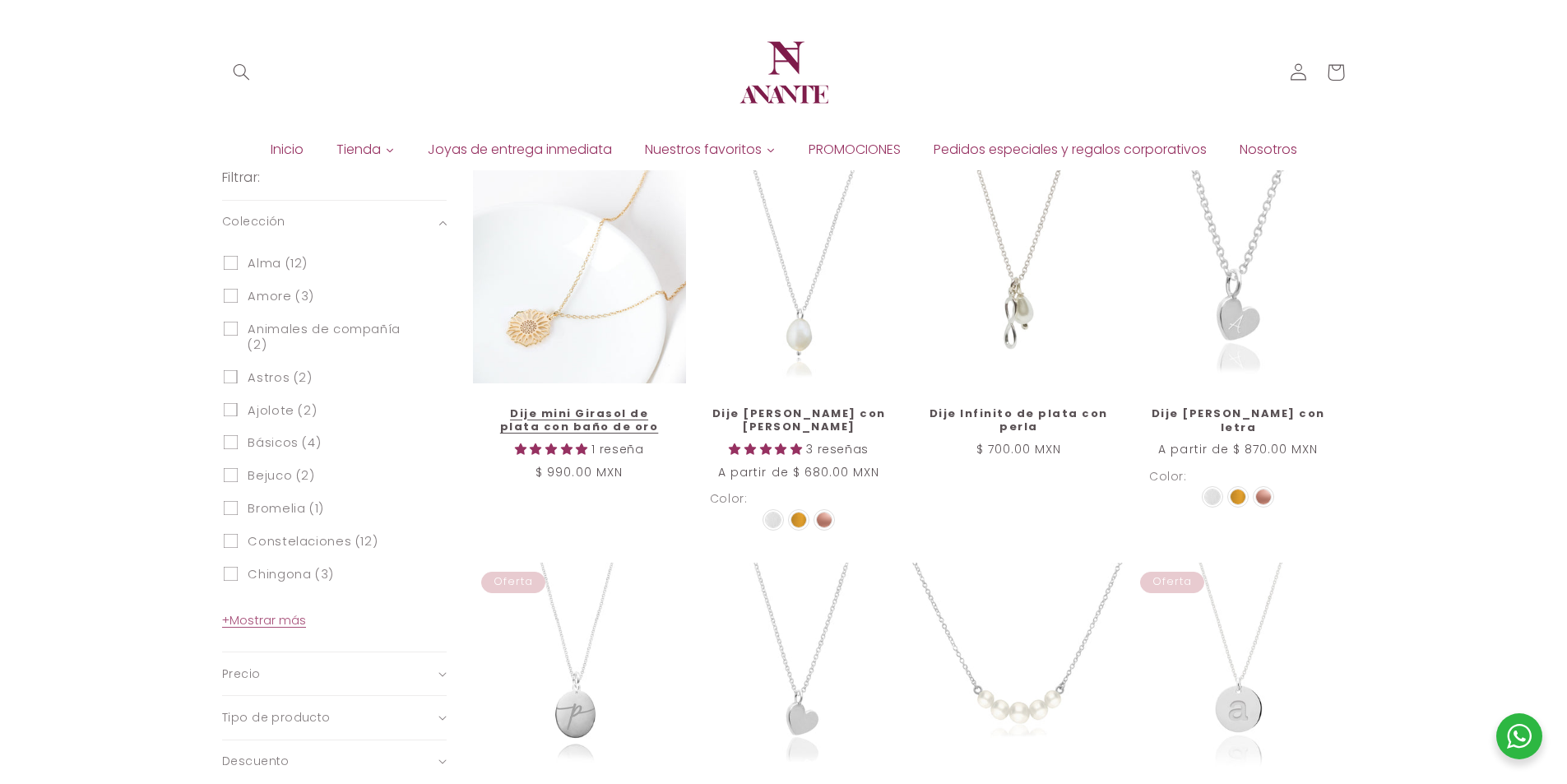
click at [591, 407] on link "Dije mini Girasol de plata con baño de oro" at bounding box center [580, 420] width 179 height 28
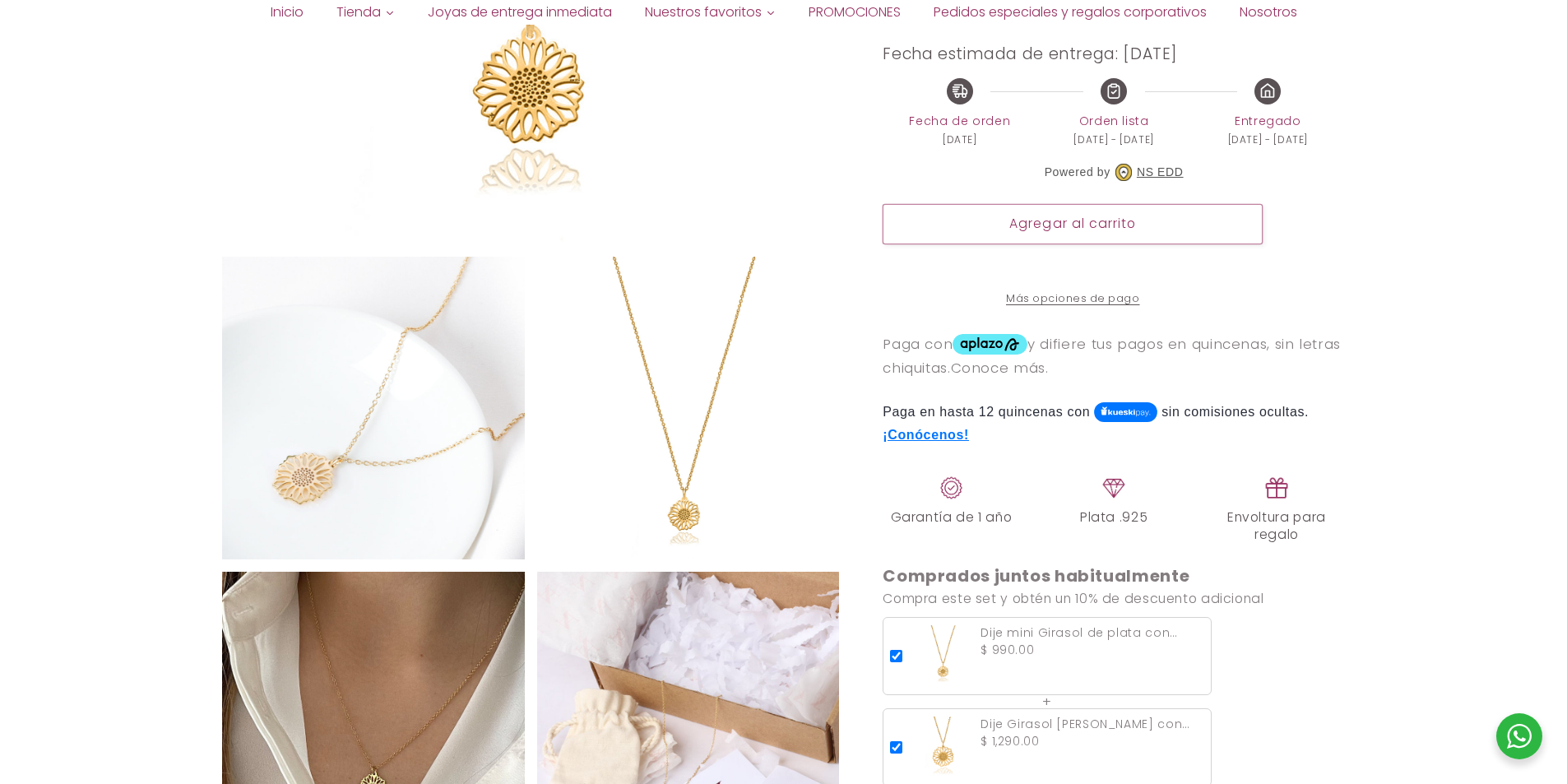
scroll to position [1069, 0]
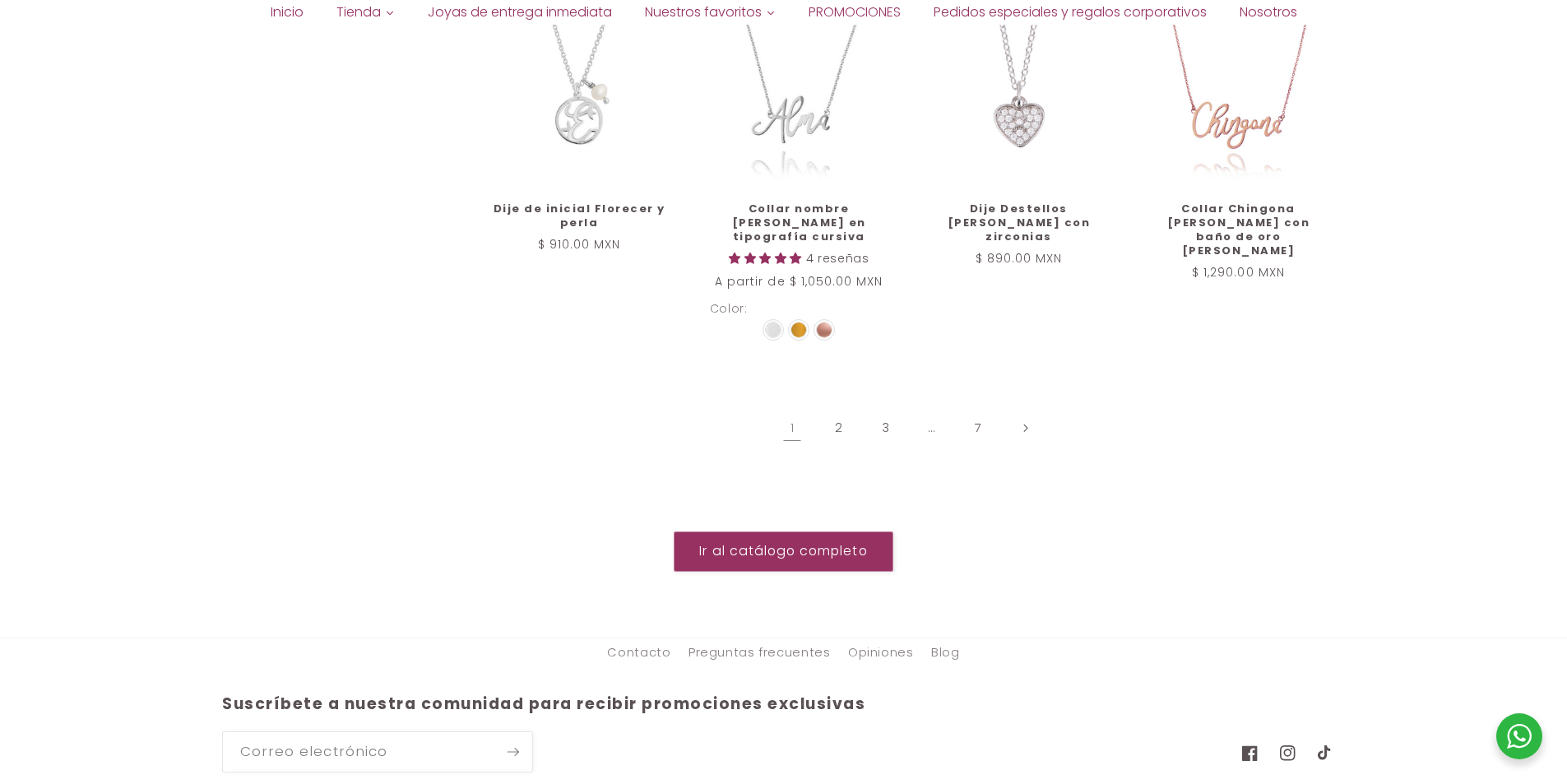
scroll to position [2080, 0]
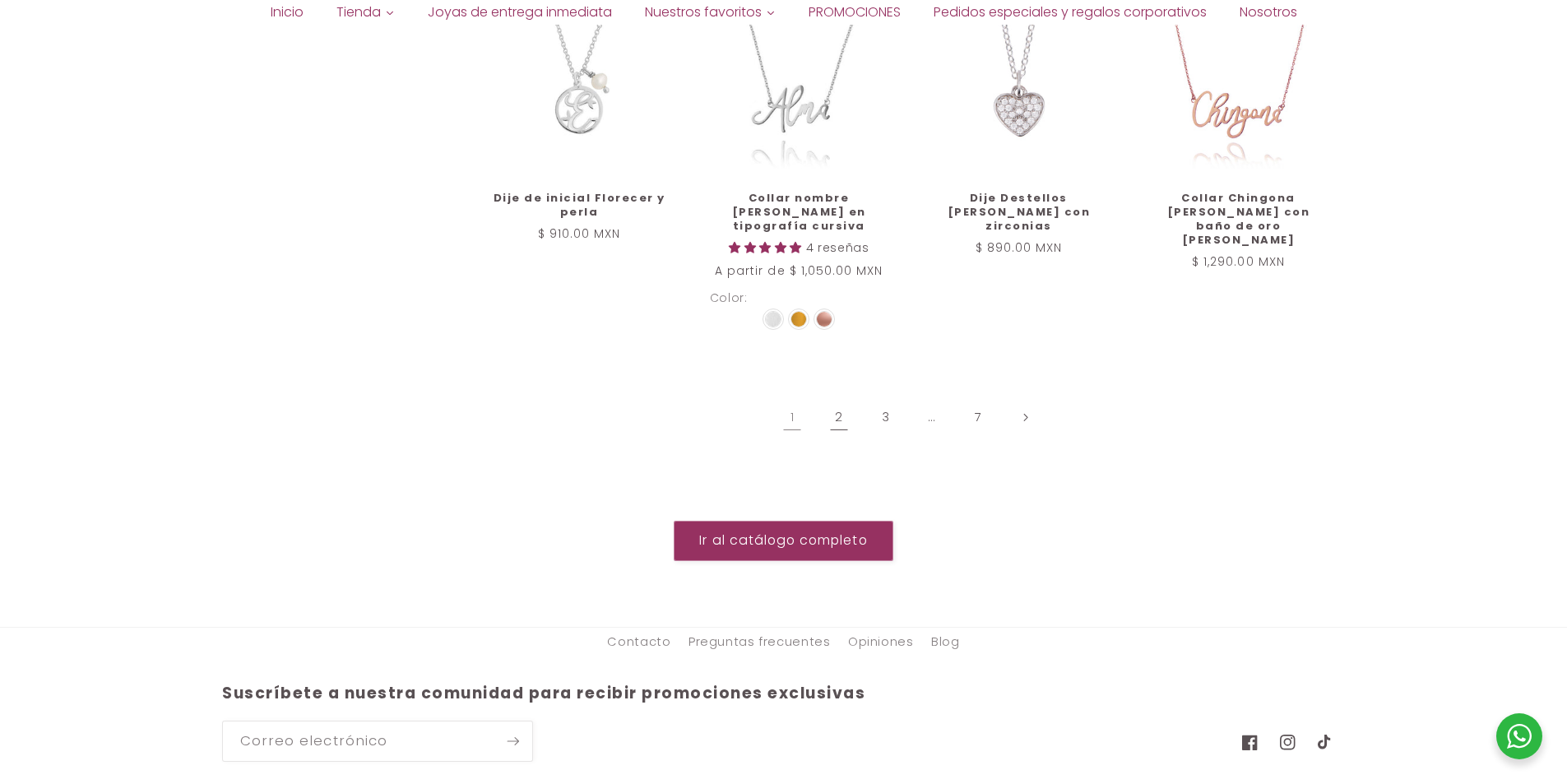
click at [841, 400] on link "2" at bounding box center [840, 417] width 38 height 38
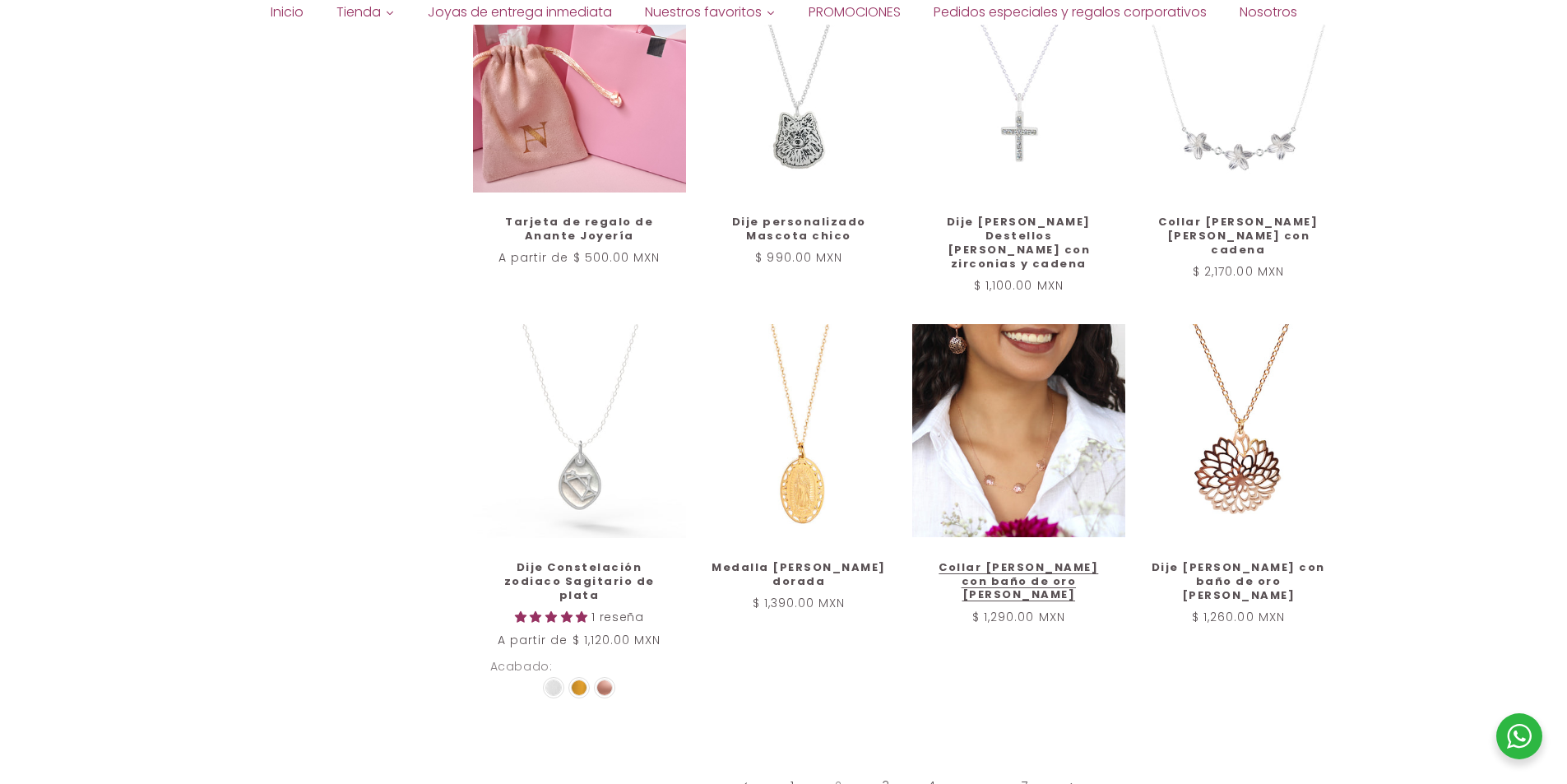
scroll to position [1641, 0]
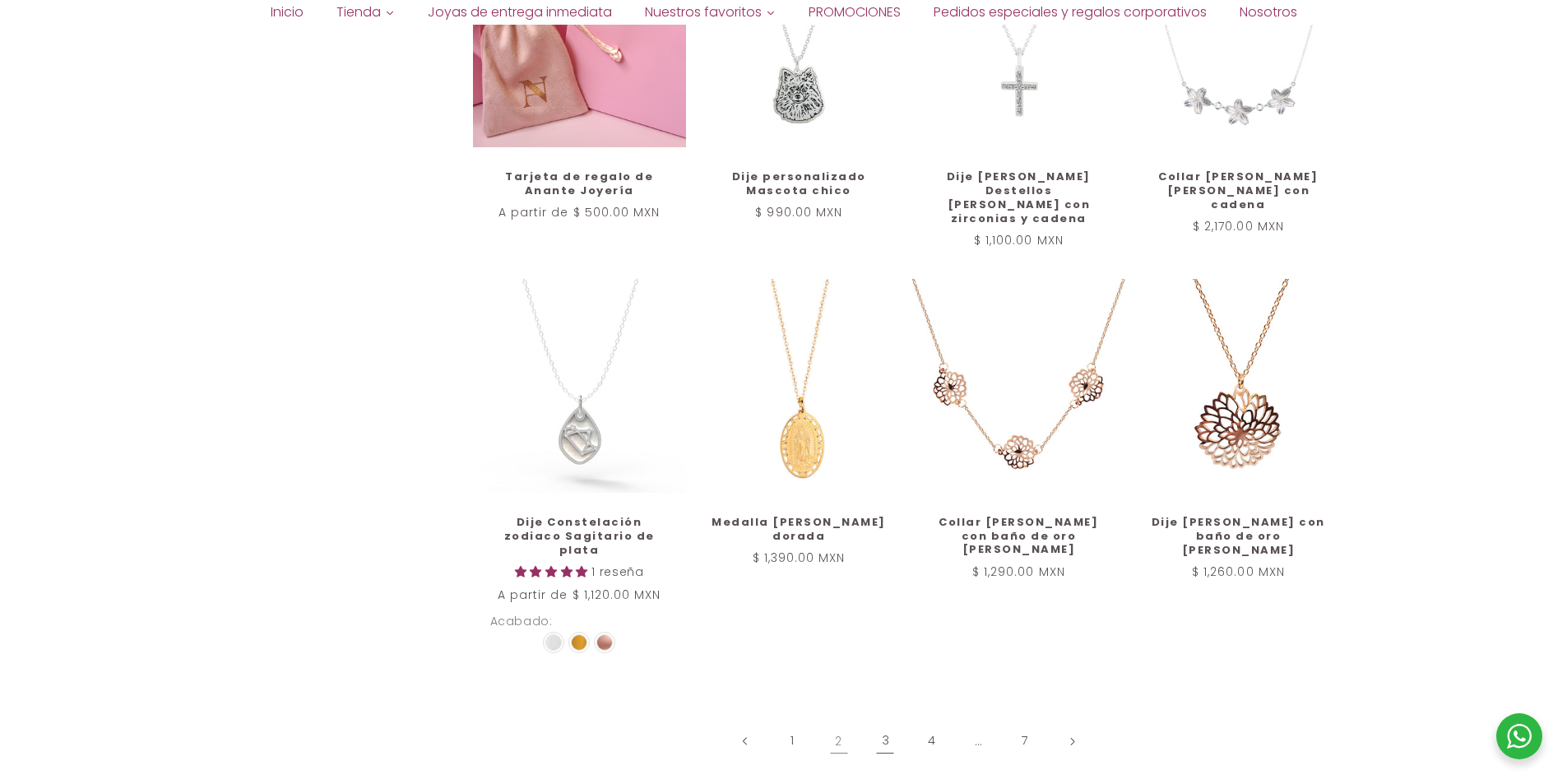
click at [875, 722] on link "3" at bounding box center [885, 741] width 38 height 38
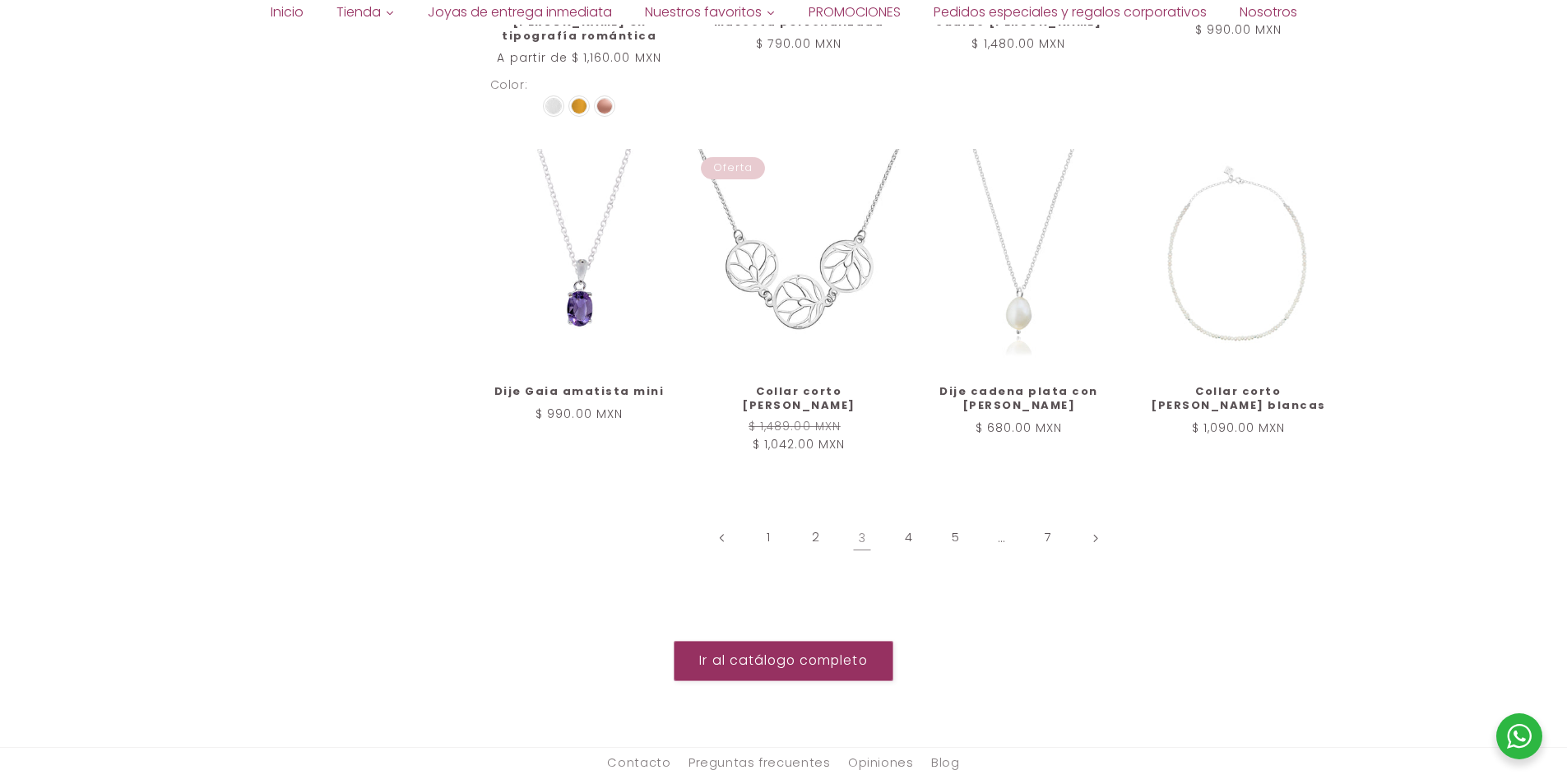
scroll to position [1748, 0]
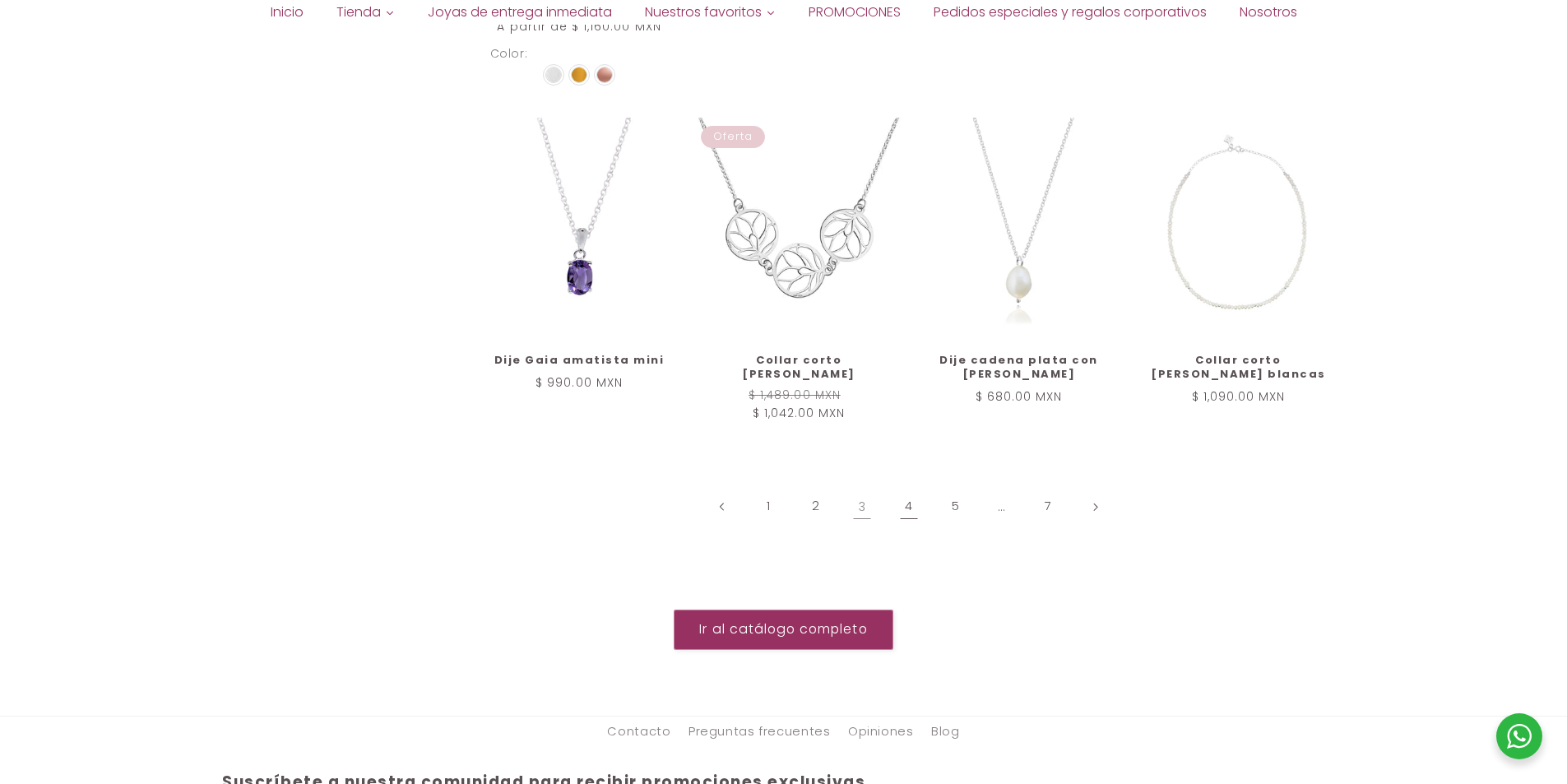
click at [904, 488] on link "4" at bounding box center [909, 507] width 38 height 38
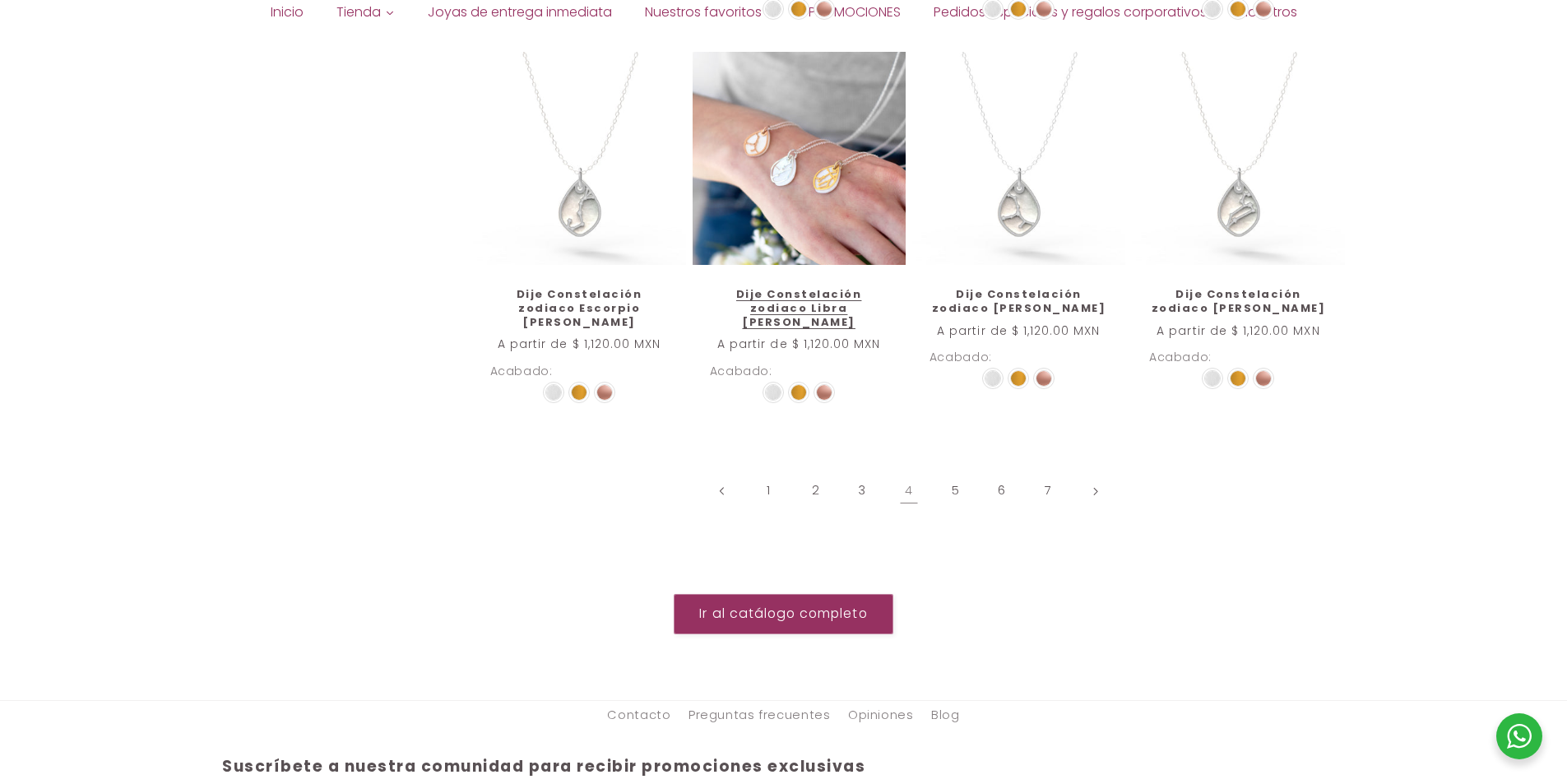
scroll to position [1891, 0]
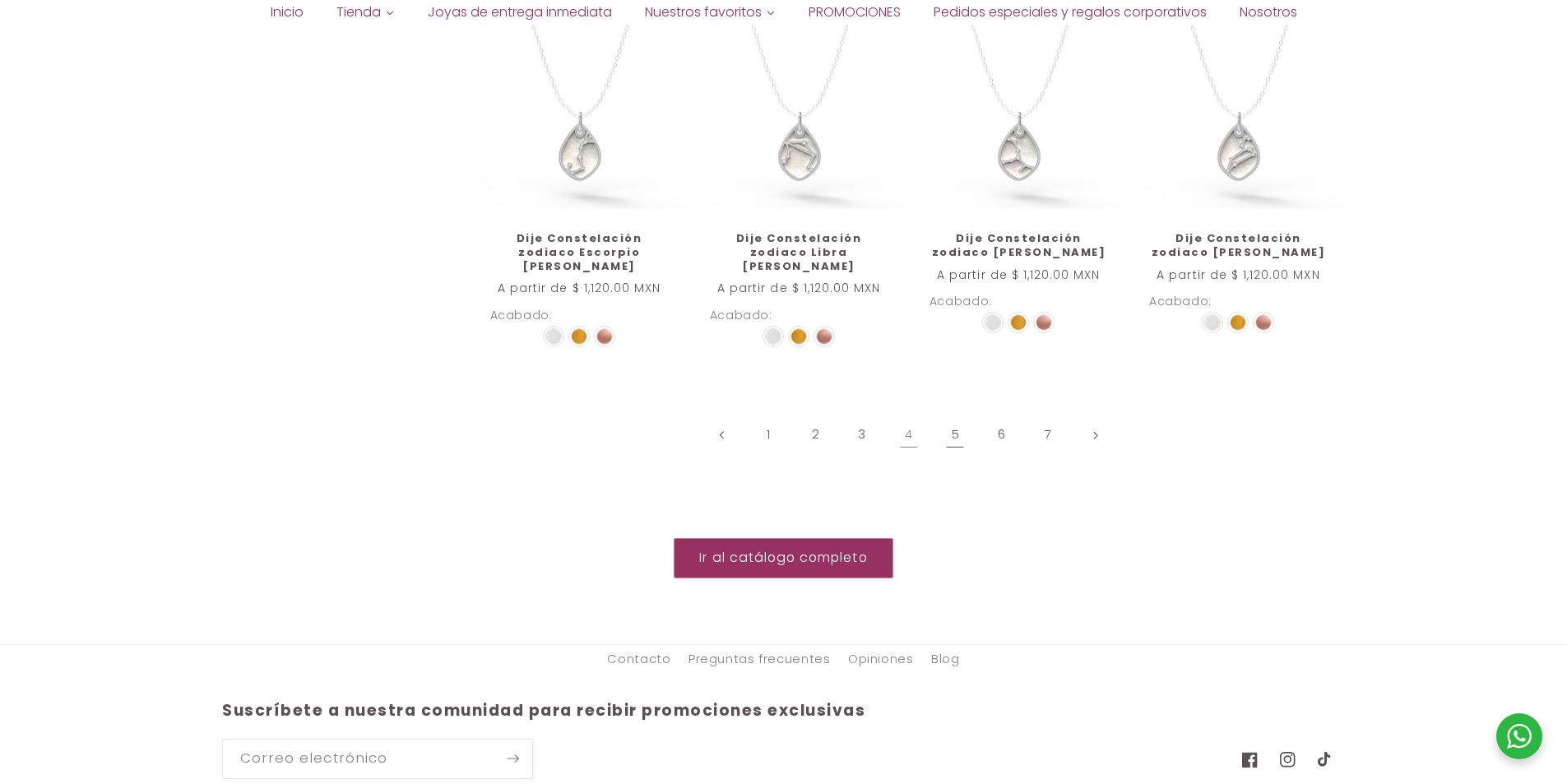
click at [954, 416] on link "5" at bounding box center [955, 435] width 38 height 38
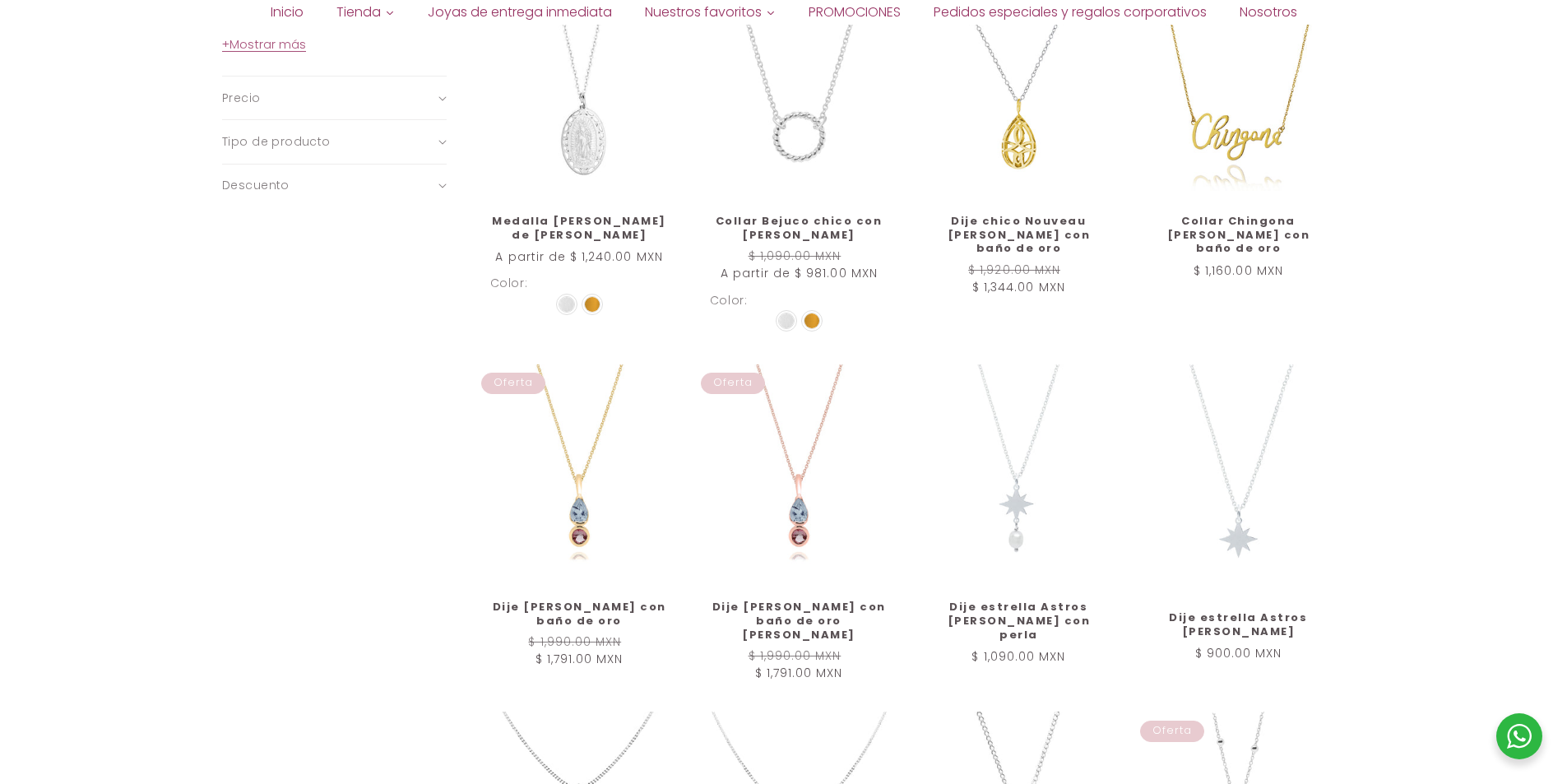
scroll to position [1645, 0]
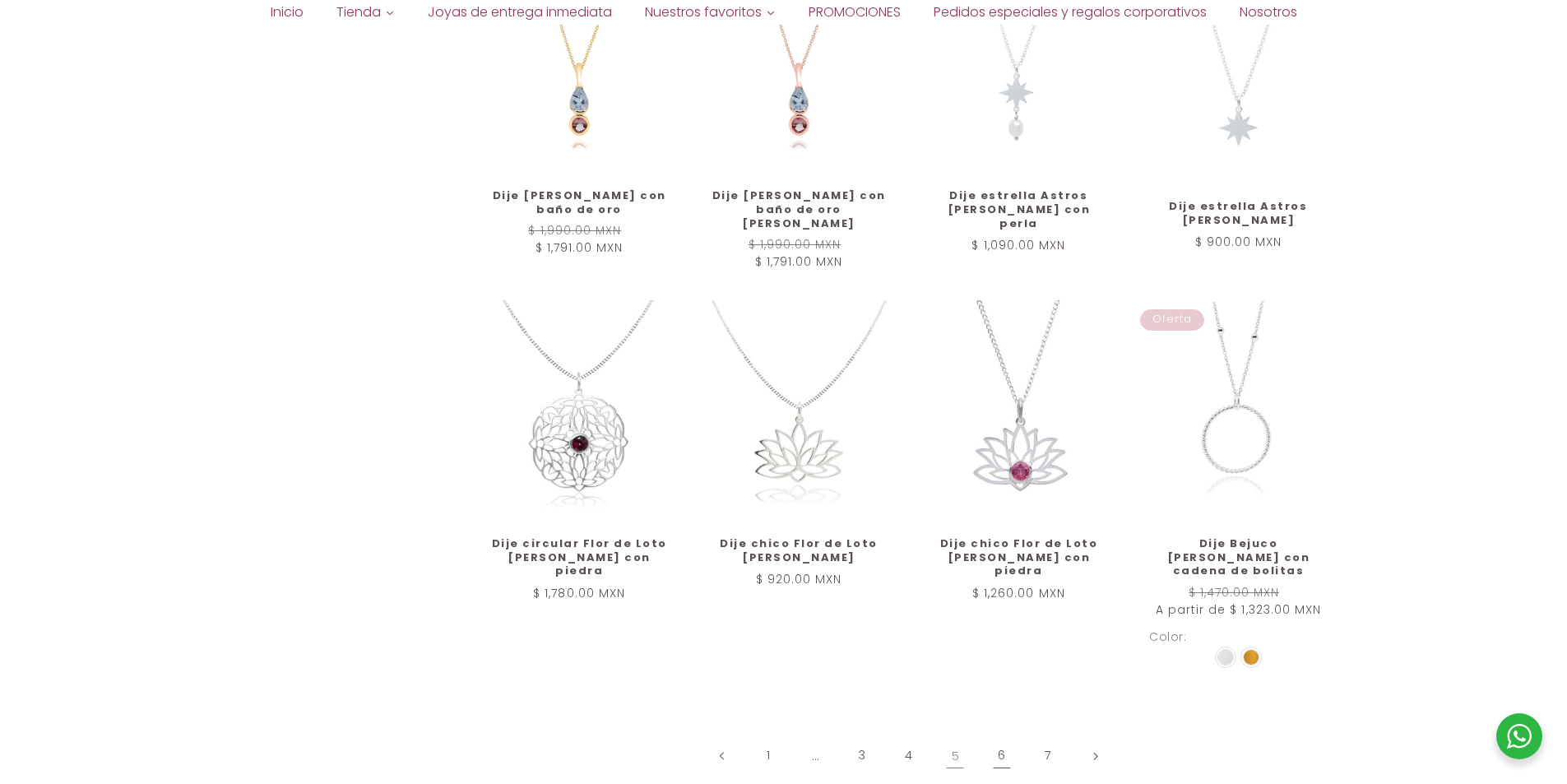
click at [998, 737] on link "6" at bounding box center [1002, 756] width 38 height 38
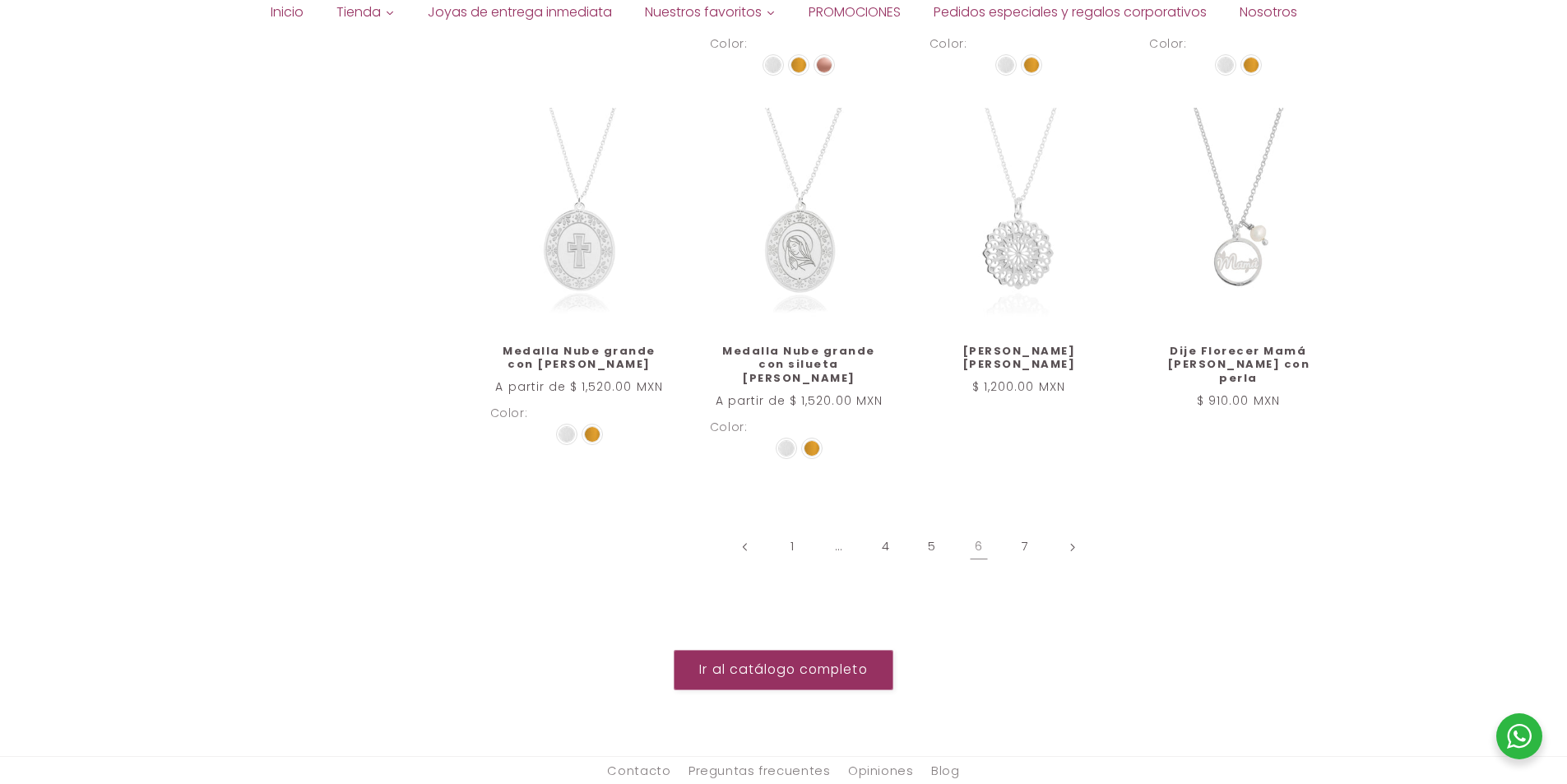
scroll to position [1829, 0]
click at [1034, 527] on link "7" at bounding box center [1025, 546] width 38 height 38
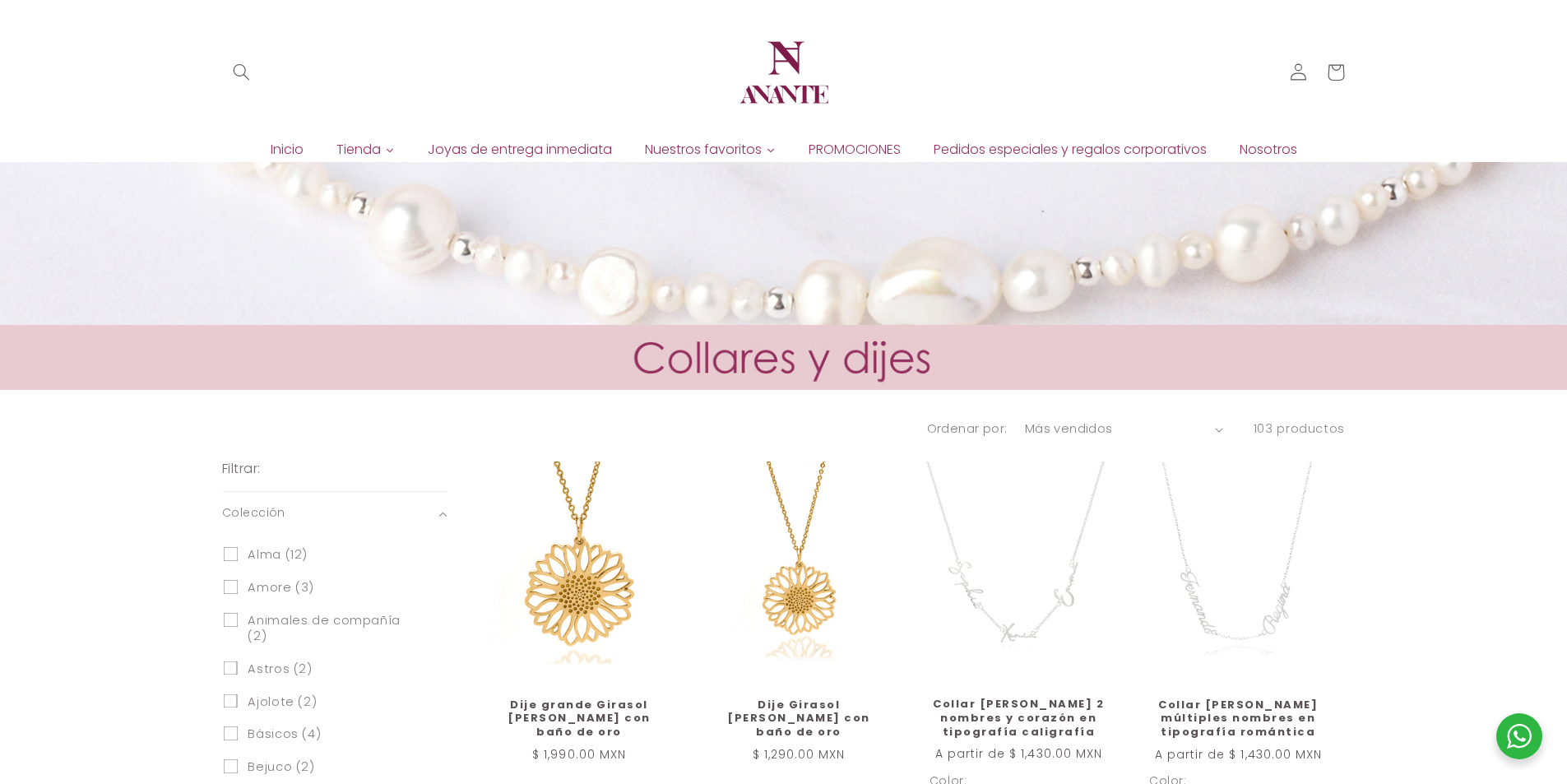
scroll to position [349, 0]
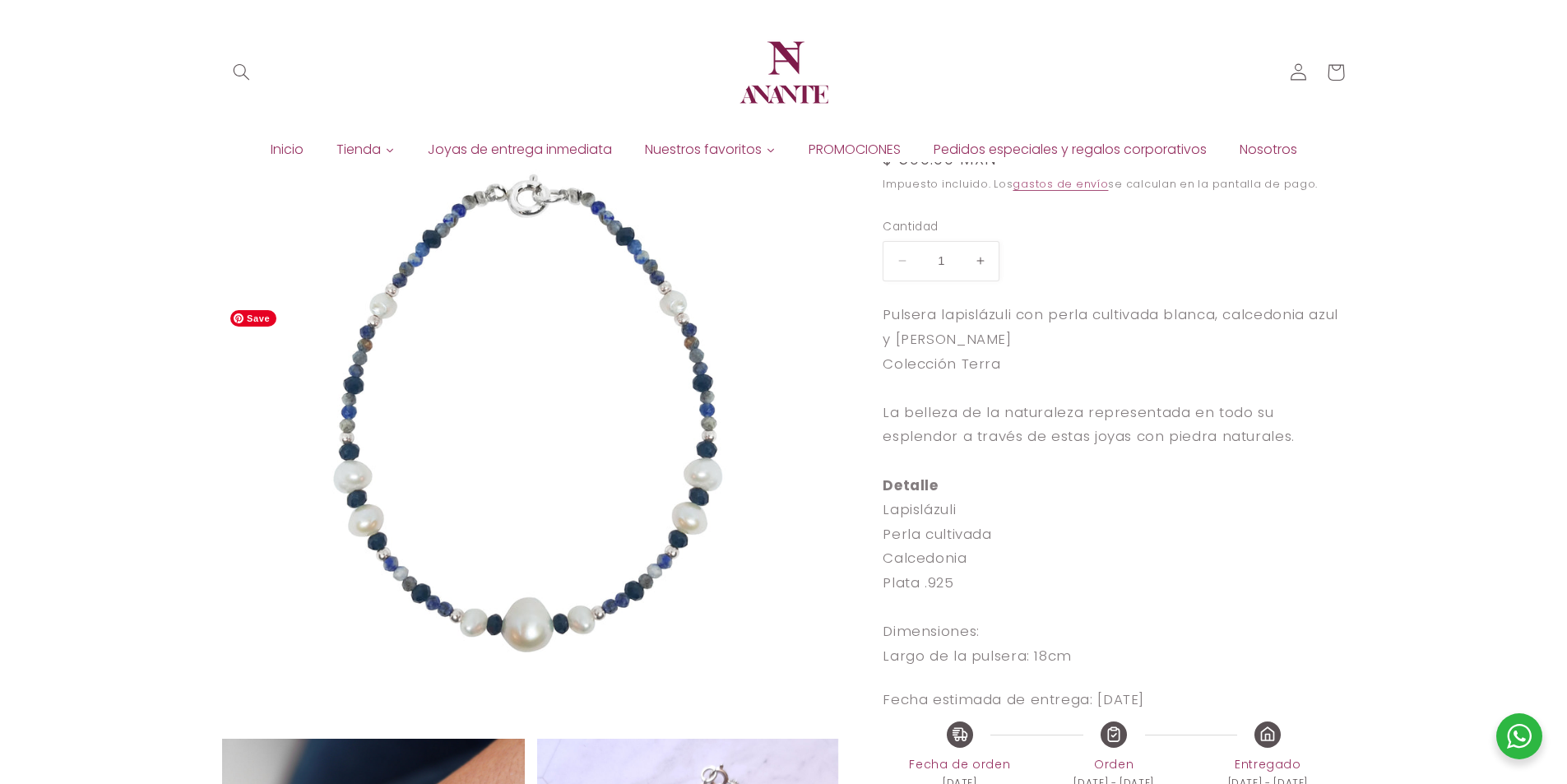
scroll to position [82, 0]
